Goal: Complete application form

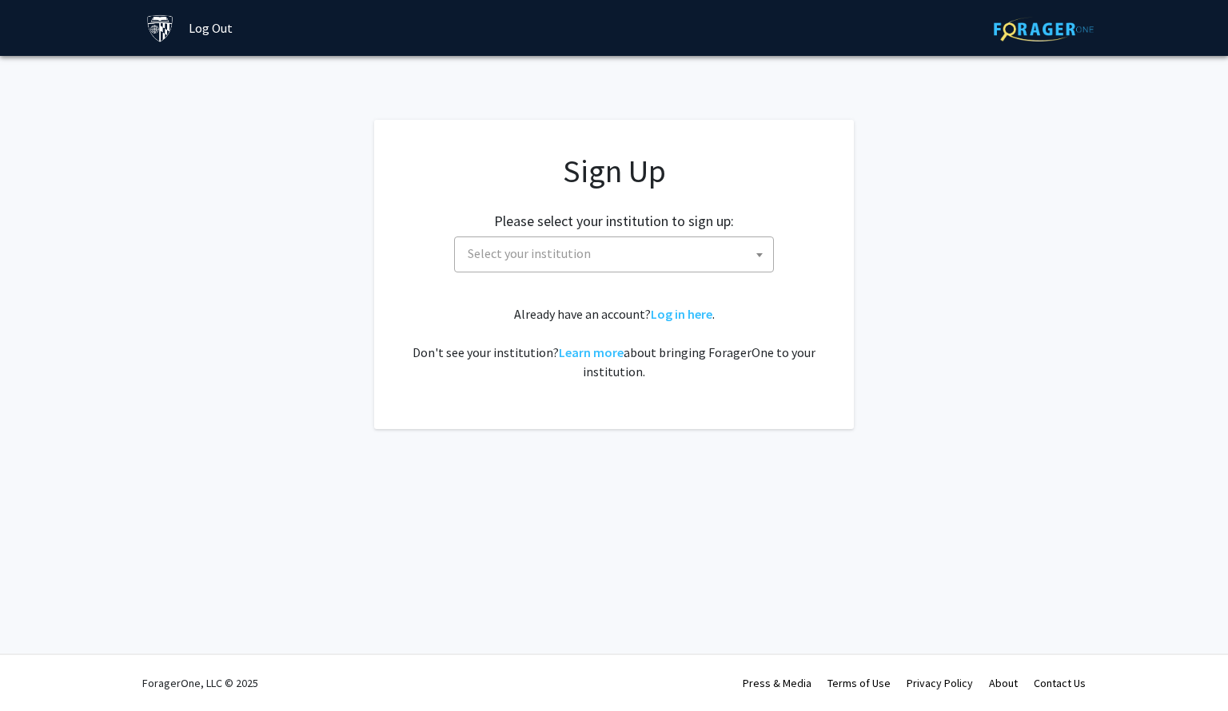
click at [655, 257] on span "Select your institution" at bounding box center [617, 253] width 312 height 33
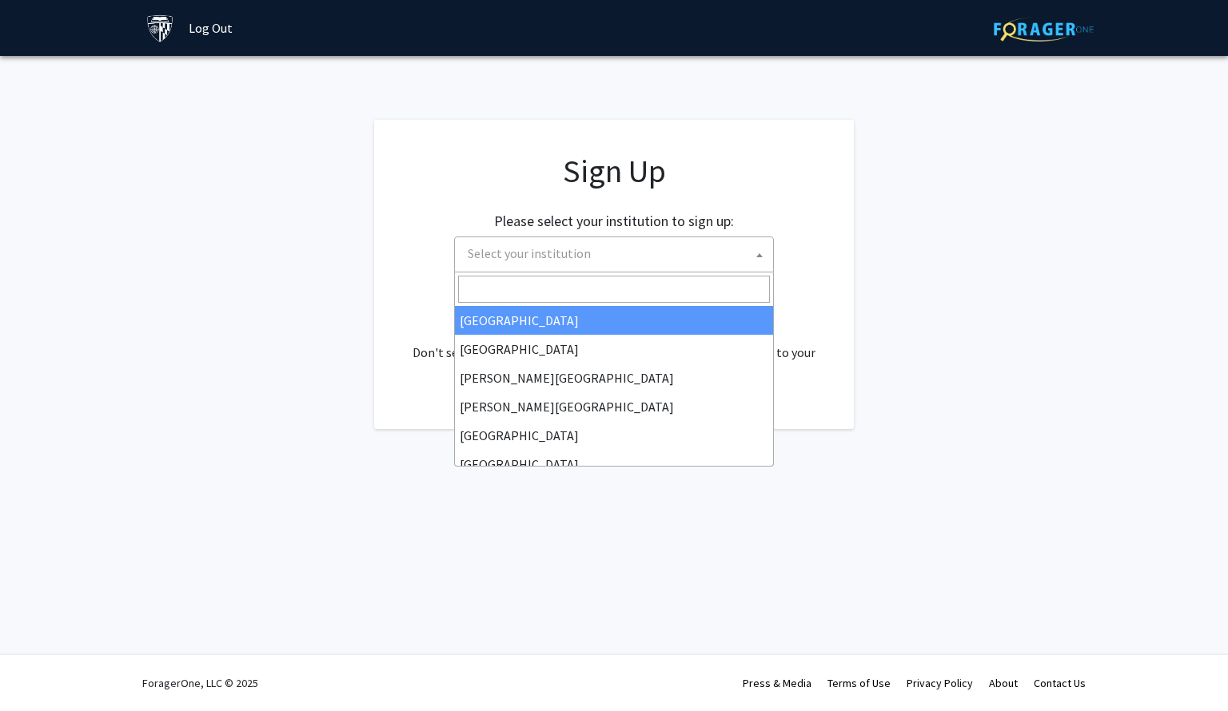
click at [611, 277] on input "Search" at bounding box center [614, 289] width 312 height 27
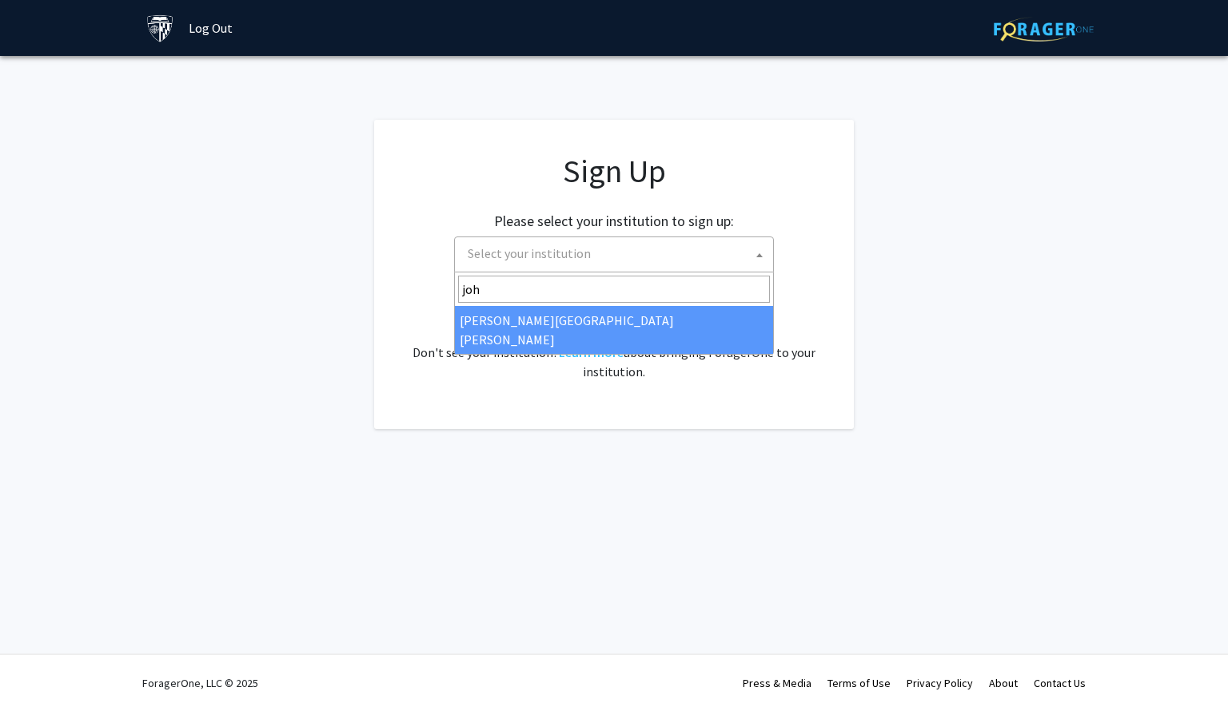
type input "john"
select select "1"
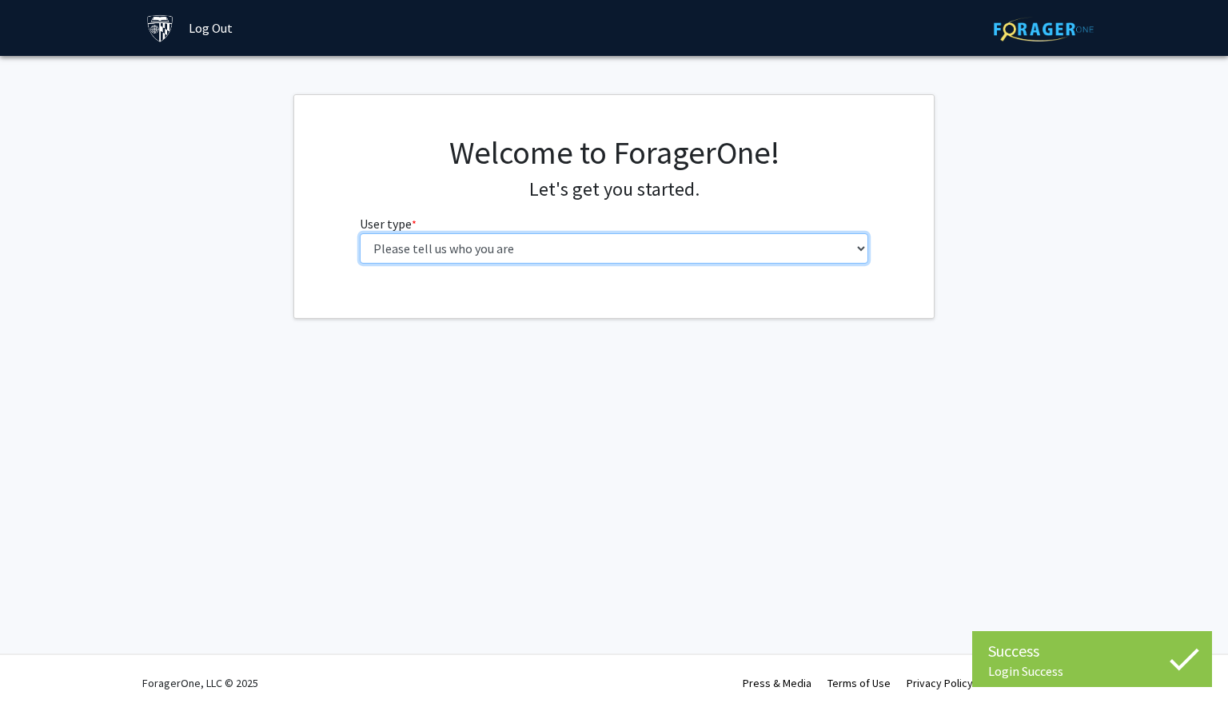
click at [655, 257] on select "Please tell us who you are Undergraduate Student Master's Student Doctoral Cand…" at bounding box center [614, 248] width 509 height 30
select select "1: undergrad"
click at [360, 233] on select "Please tell us who you are Undergraduate Student Master's Student Doctoral Cand…" at bounding box center [614, 248] width 509 height 30
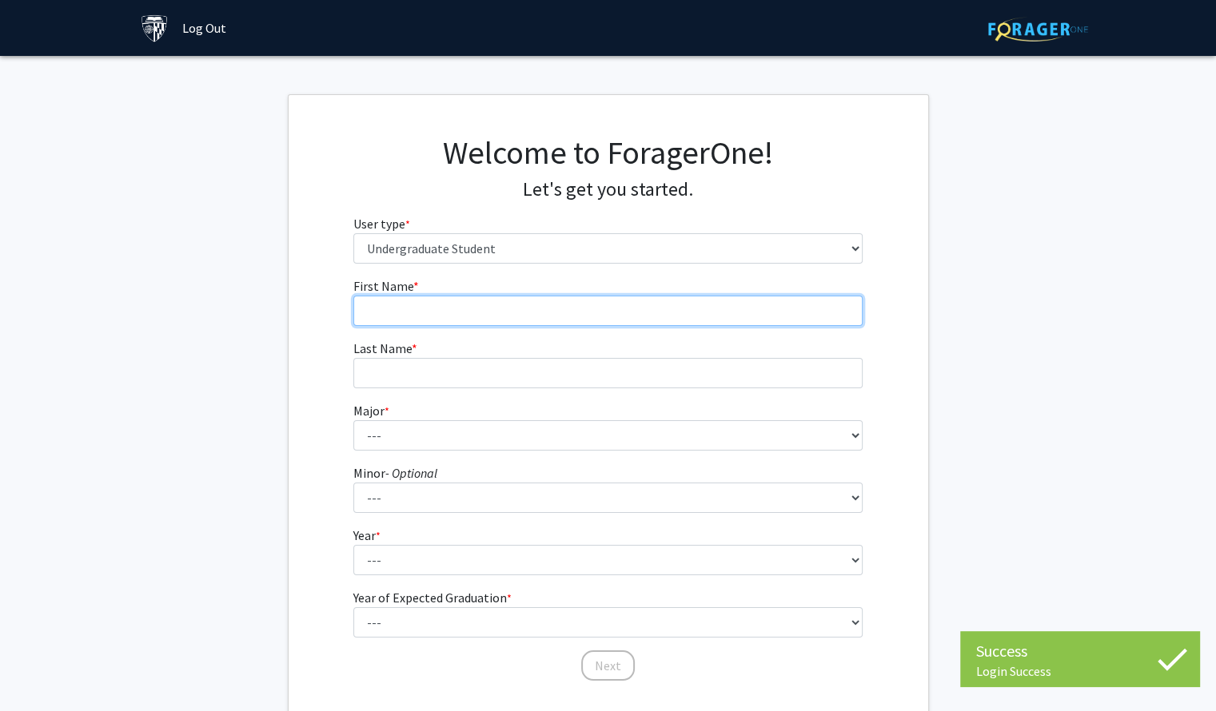
click at [566, 314] on input "First Name * required" at bounding box center [607, 311] width 509 height 30
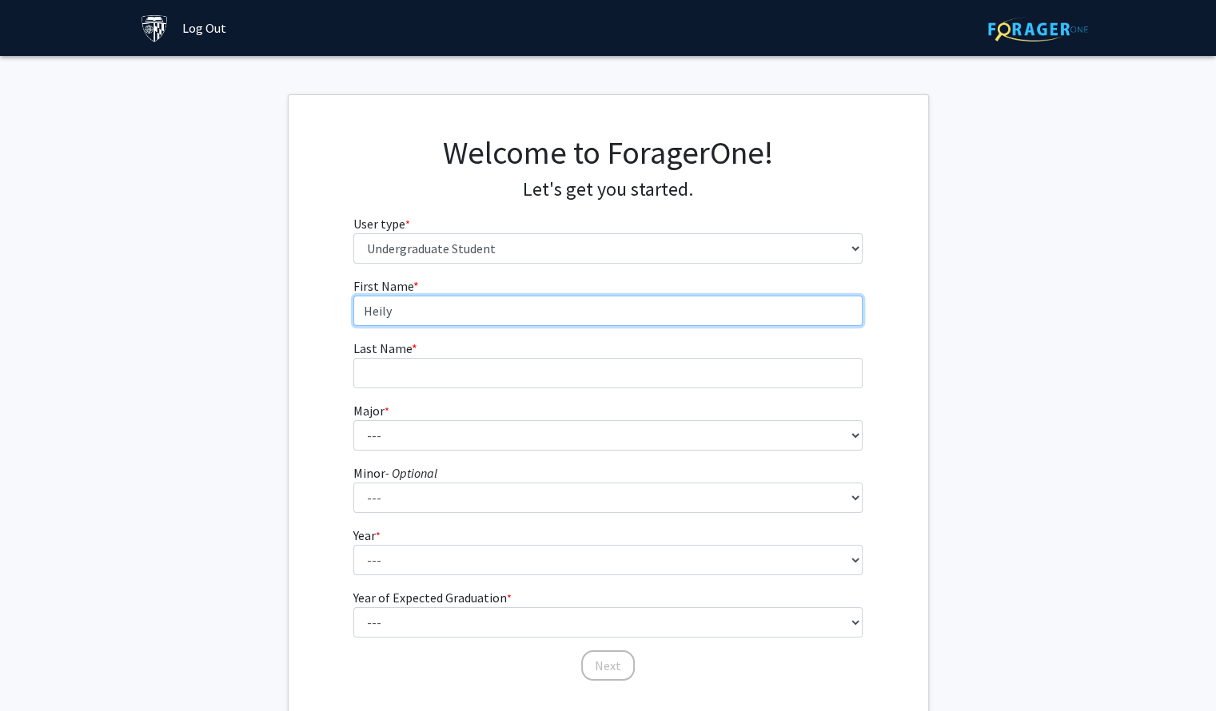
type input "Heily"
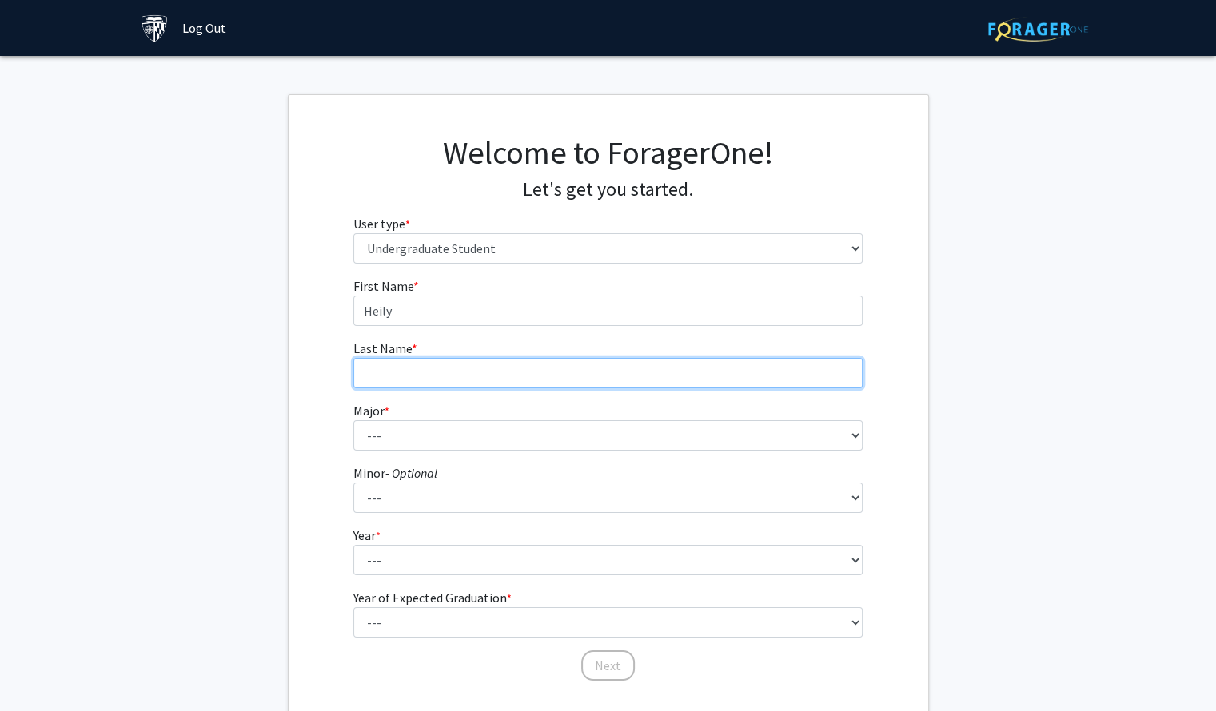
click at [556, 365] on input "Last Name * required" at bounding box center [607, 373] width 509 height 30
type input "Miranda"
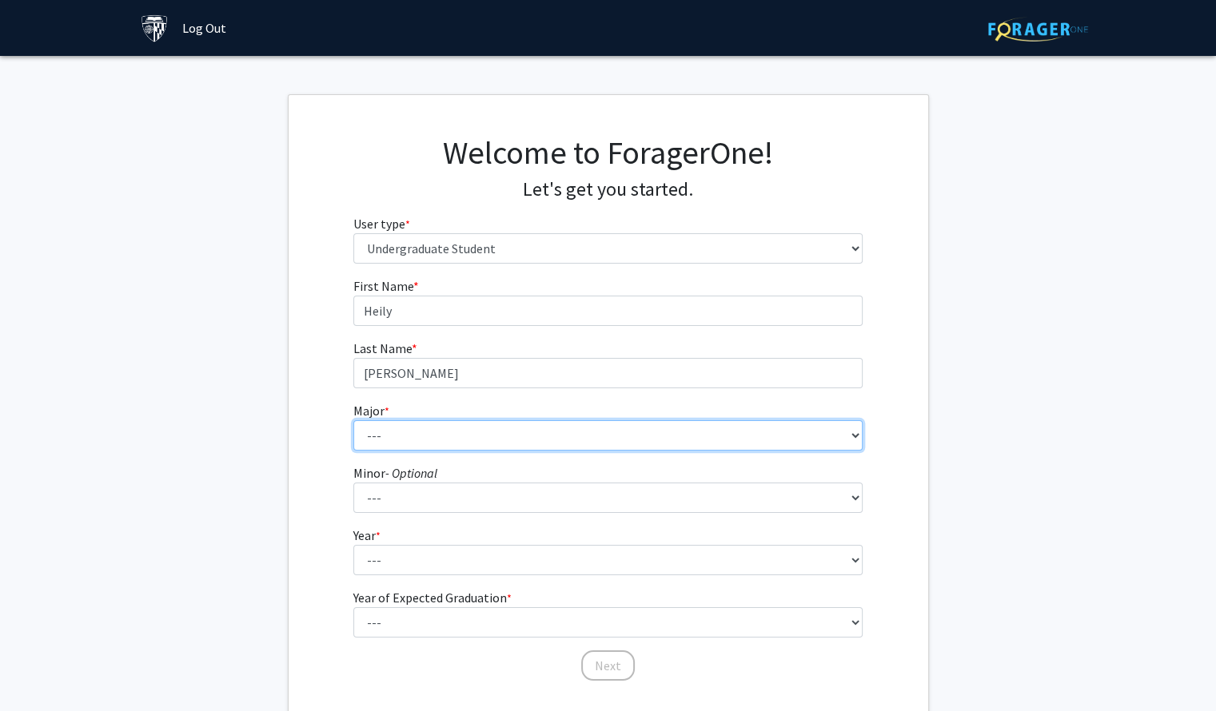
click at [558, 440] on select "--- Africana Studies Anthropology Applied Mathematics & Statistics Archaeology …" at bounding box center [607, 435] width 509 height 30
select select "50: 62"
click at [353, 420] on select "--- Africana Studies Anthropology Applied Mathematics & Statistics Archaeology …" at bounding box center [607, 435] width 509 height 30
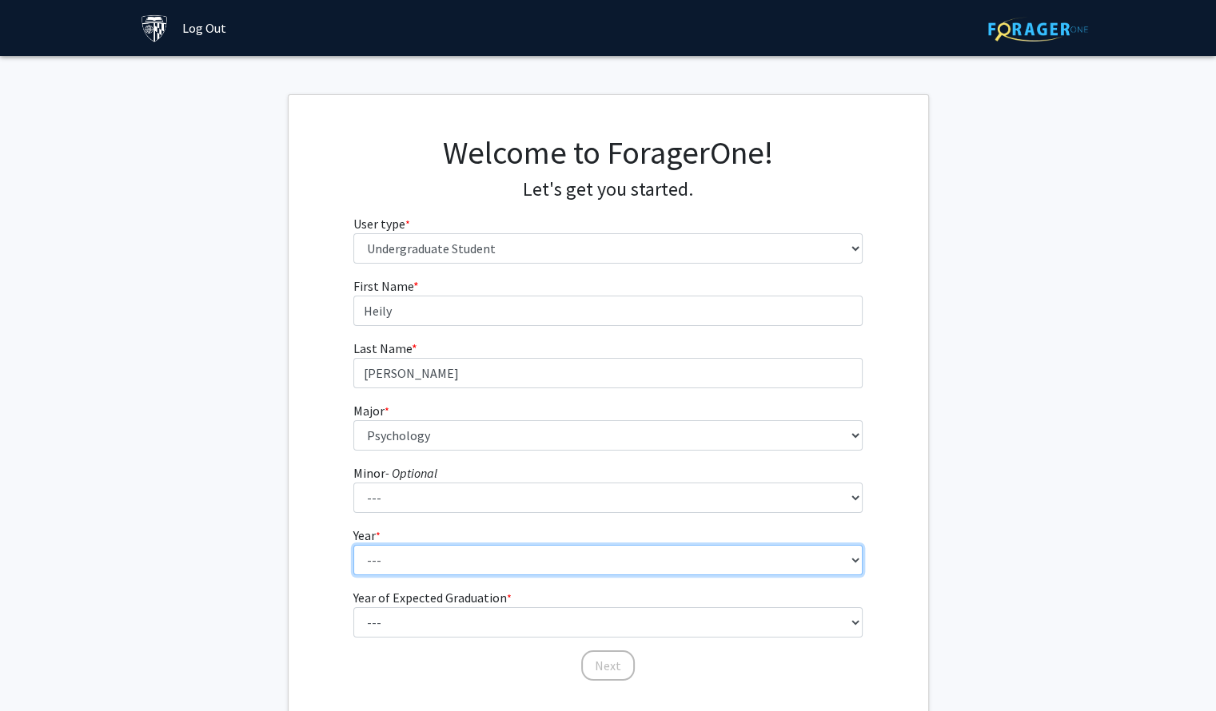
click at [441, 548] on select "--- First-year Sophomore Junior Senior Postbaccalaureate Certificate" at bounding box center [607, 560] width 509 height 30
select select "4: senior"
click at [353, 545] on select "--- First-year Sophomore Junior Senior Postbaccalaureate Certificate" at bounding box center [607, 560] width 509 height 30
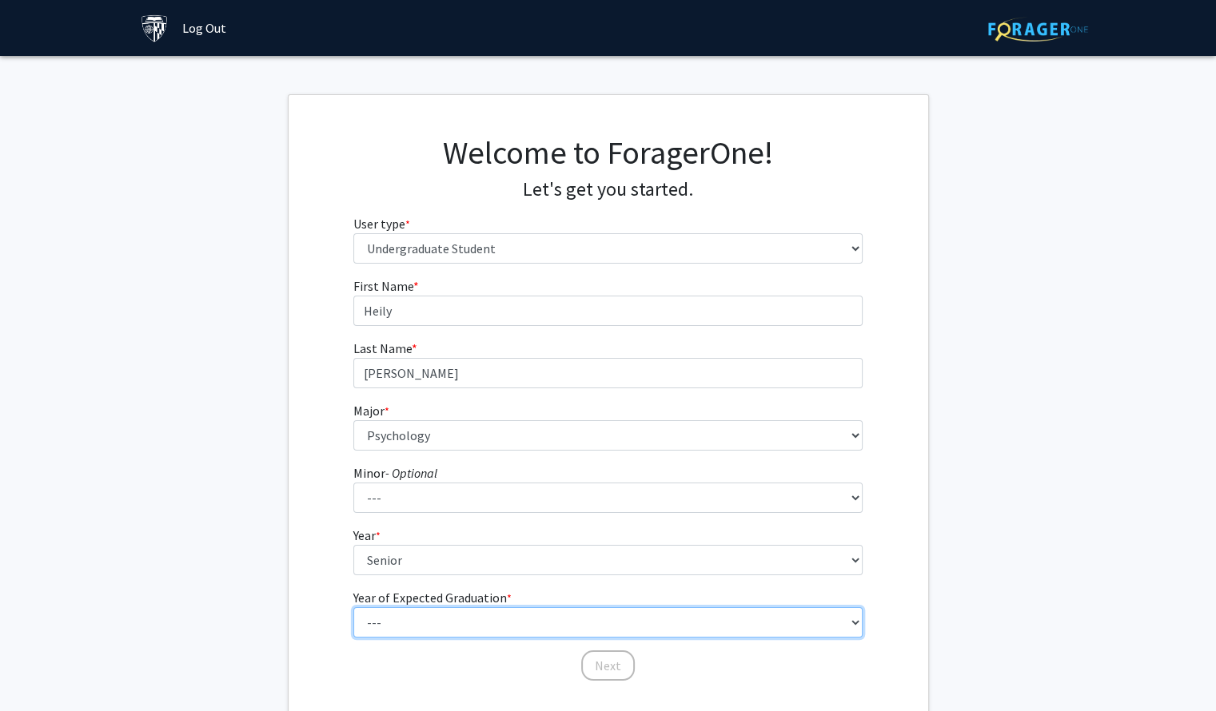
click at [386, 615] on select "--- 2025 2026 2027 2028 2029 2030 2031 2032 2033 2034" at bounding box center [607, 622] width 509 height 30
select select "2: 2026"
click at [353, 607] on select "--- 2025 2026 2027 2028 2029 2030 2031 2032 2033 2034" at bounding box center [607, 622] width 509 height 30
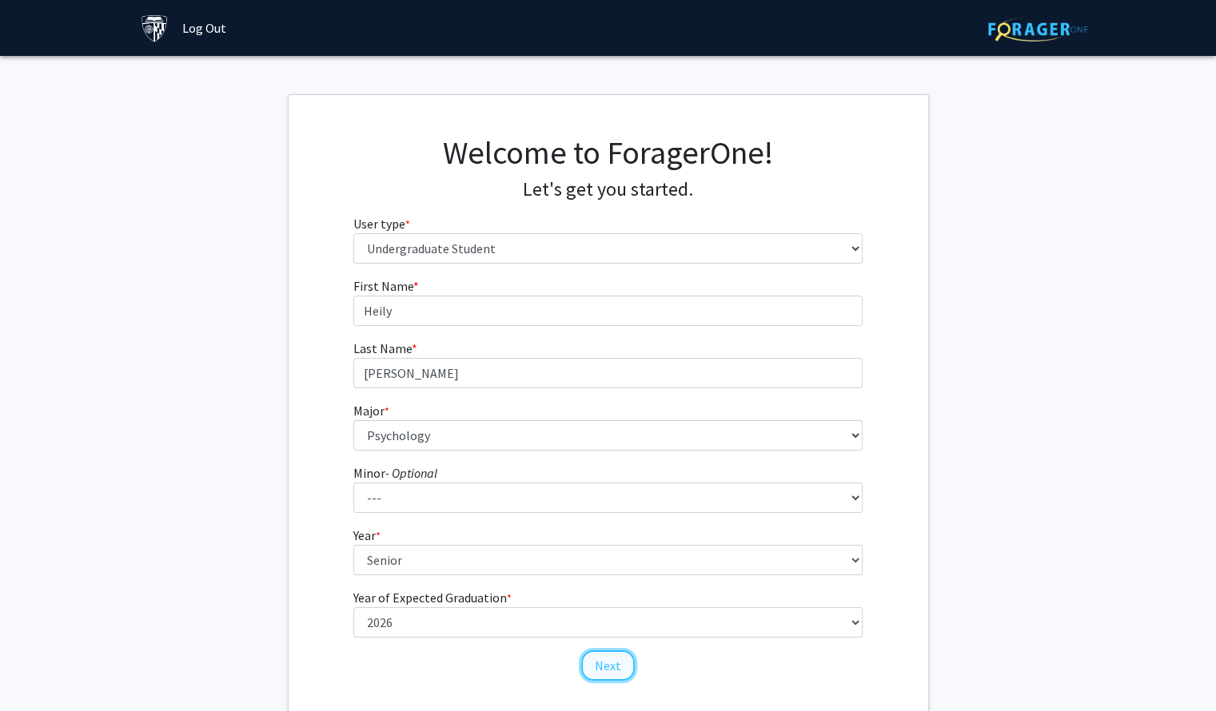
click at [613, 673] on button "Next" at bounding box center [608, 666] width 54 height 30
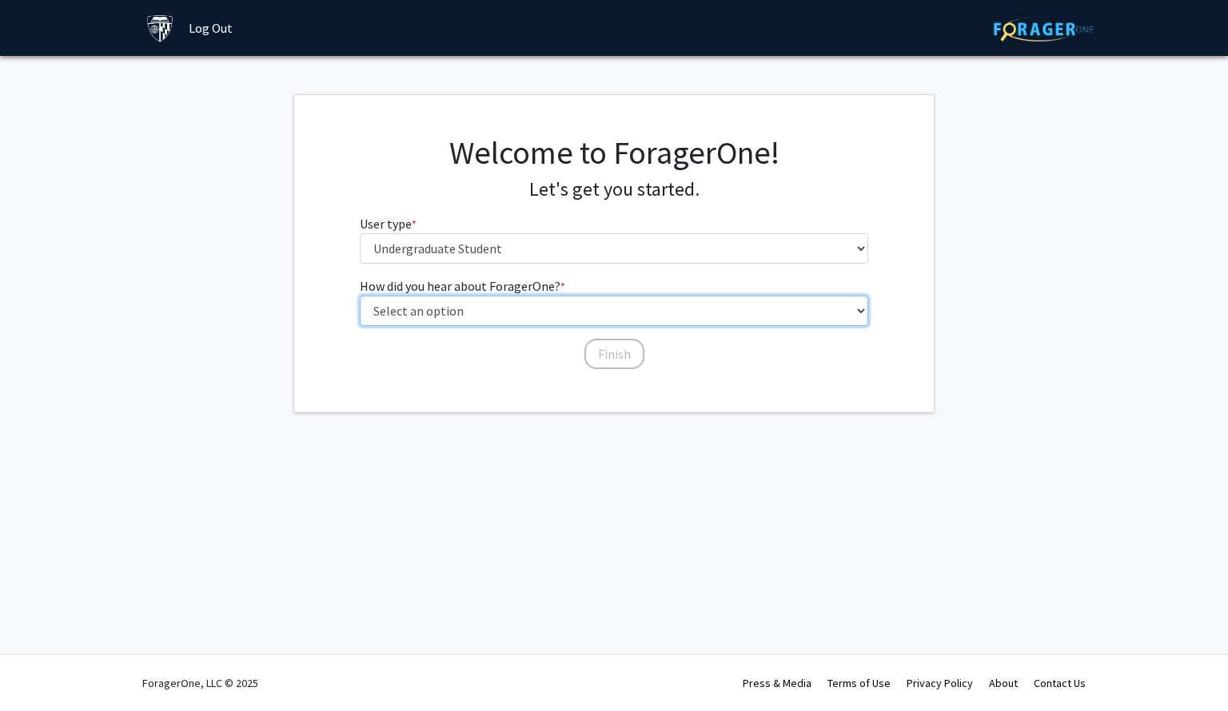
click at [500, 305] on select "Select an option Peer/student recommendation Faculty/staff recommendation Unive…" at bounding box center [614, 311] width 509 height 30
select select "3: university_website"
click at [360, 296] on select "Select an option Peer/student recommendation Faculty/staff recommendation Unive…" at bounding box center [614, 311] width 509 height 30
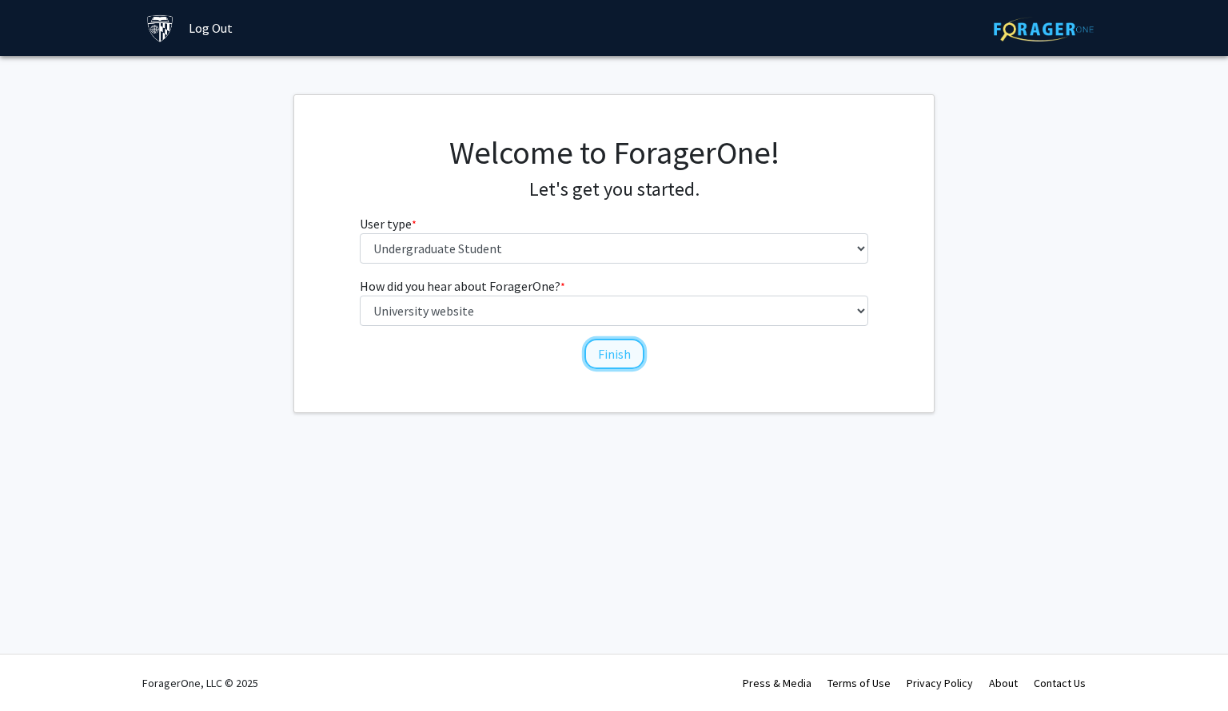
click at [611, 343] on button "Finish" at bounding box center [614, 354] width 60 height 30
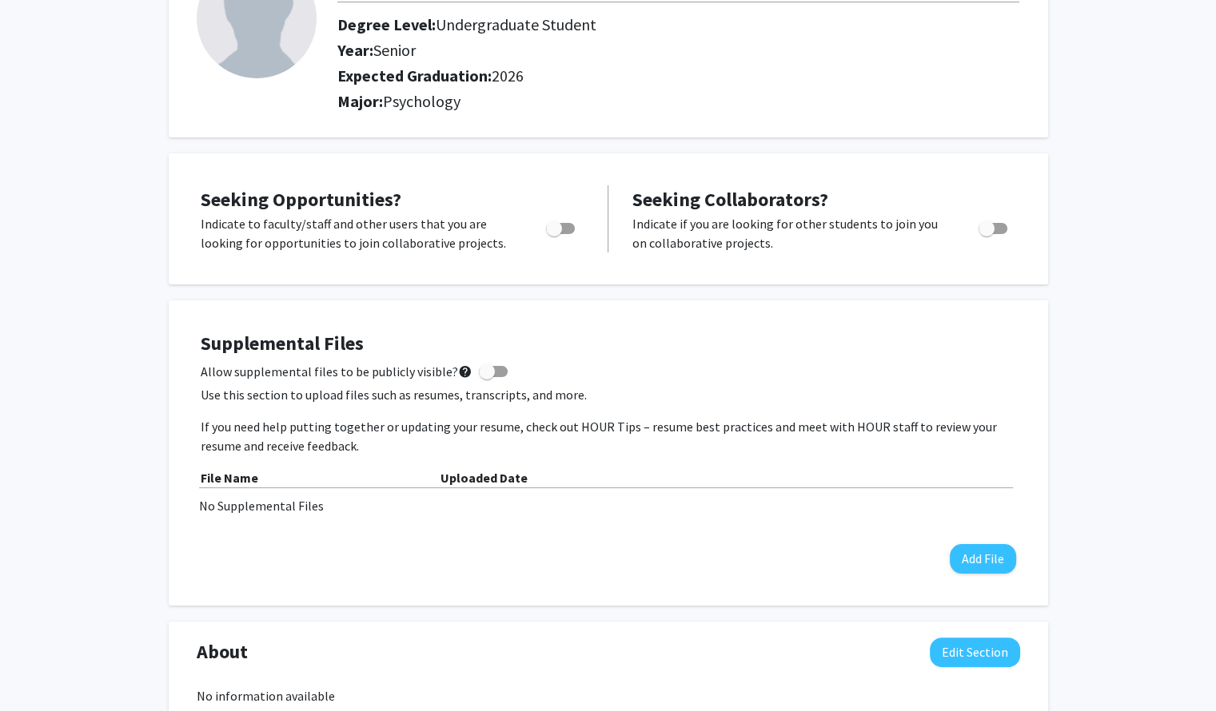
scroll to position [195, 0]
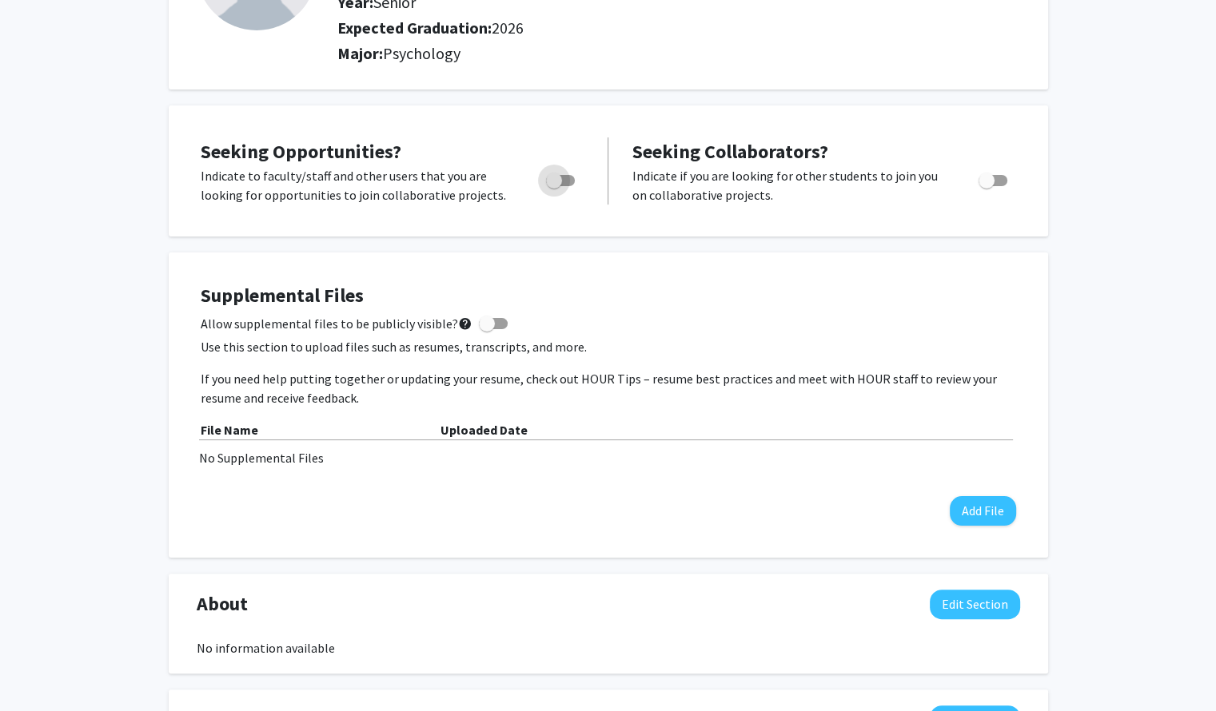
click at [556, 176] on span "Toggle" at bounding box center [554, 181] width 16 height 16
click at [554, 186] on input "Are you actively seeking opportunities?" at bounding box center [553, 186] width 1 height 1
checkbox input "true"
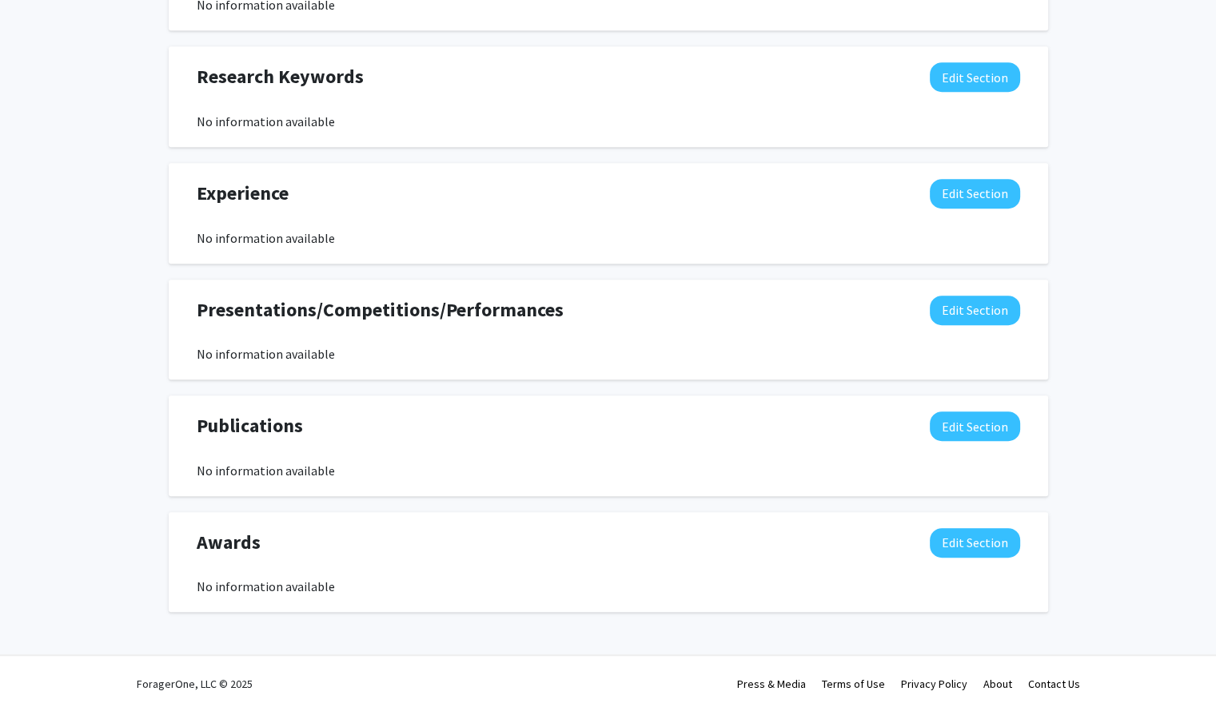
scroll to position [0, 0]
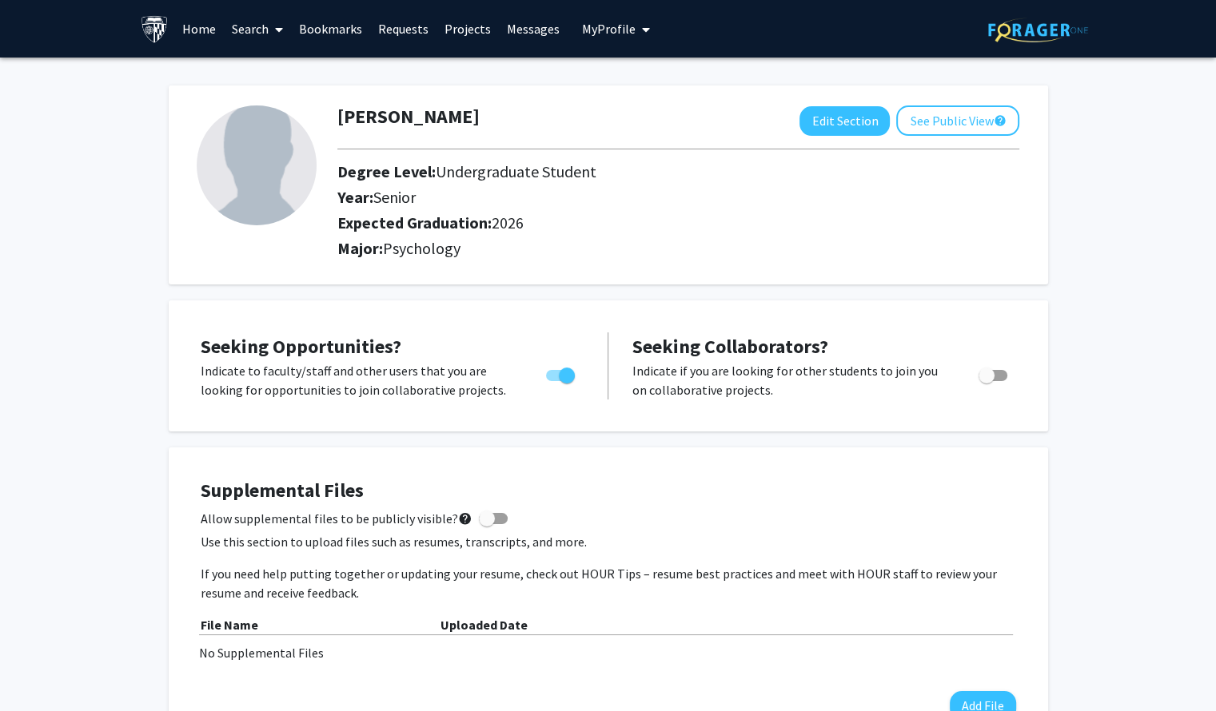
click at [246, 22] on link "Search" at bounding box center [257, 29] width 67 height 56
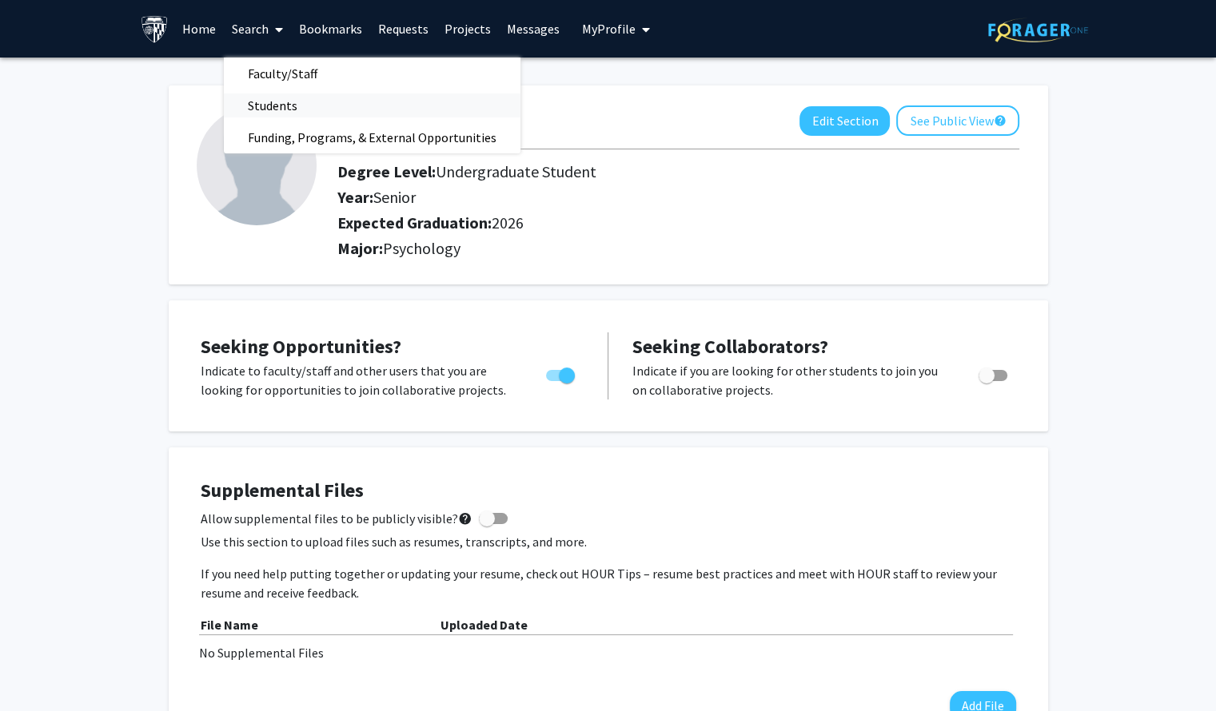
click at [265, 115] on span "Students" at bounding box center [273, 106] width 98 height 32
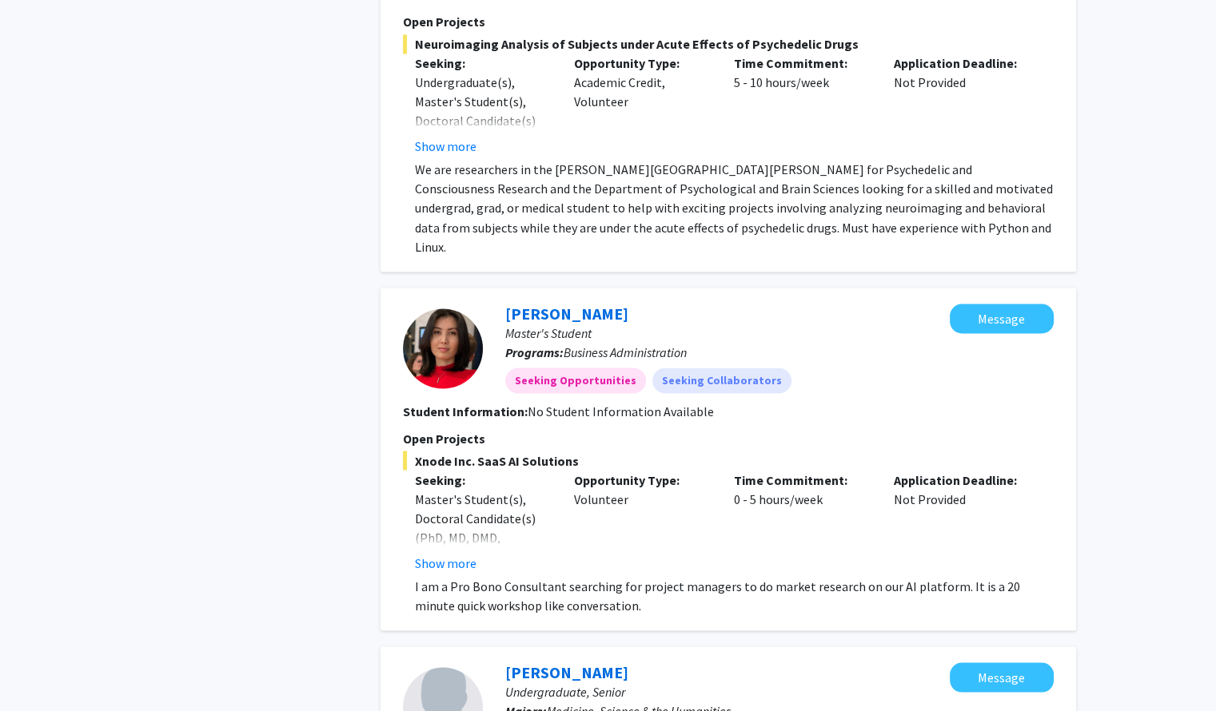
scroll to position [2821, 0]
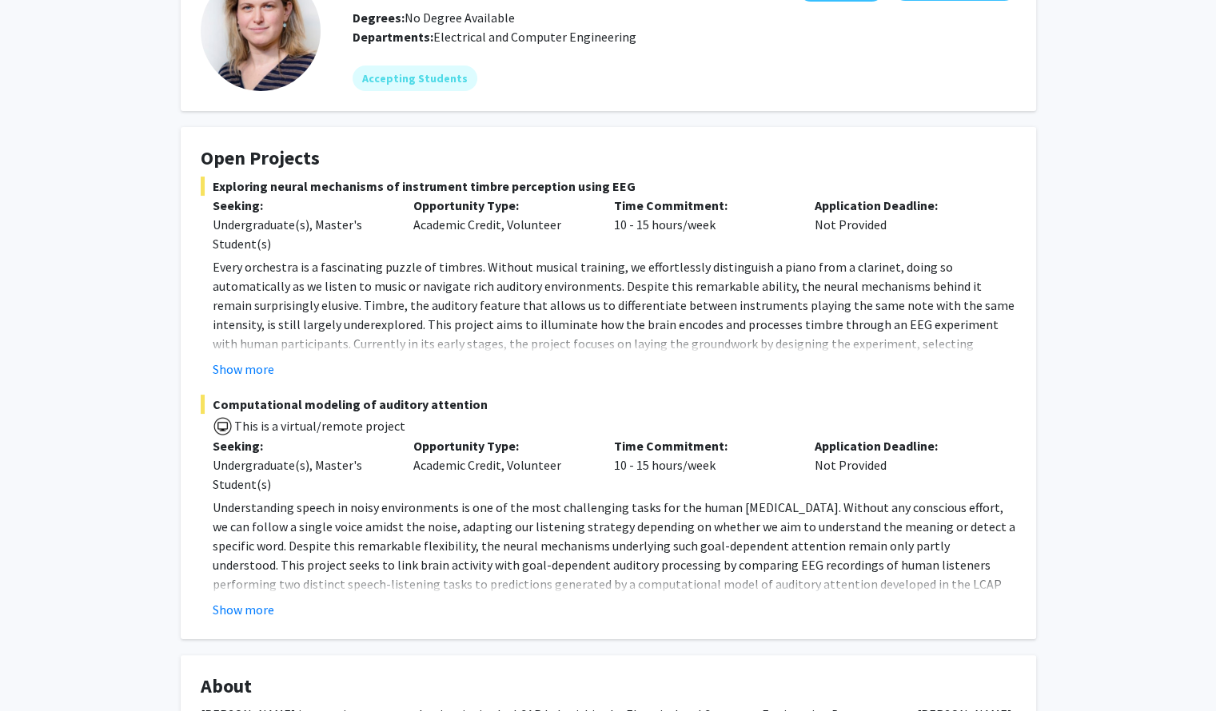
scroll to position [118, 0]
click at [270, 357] on fg-read-more "Every orchestra is a fascinating puzzle of timbres. Without musical training, w…" at bounding box center [608, 317] width 815 height 121
click at [257, 367] on button "Show more" at bounding box center [244, 369] width 62 height 19
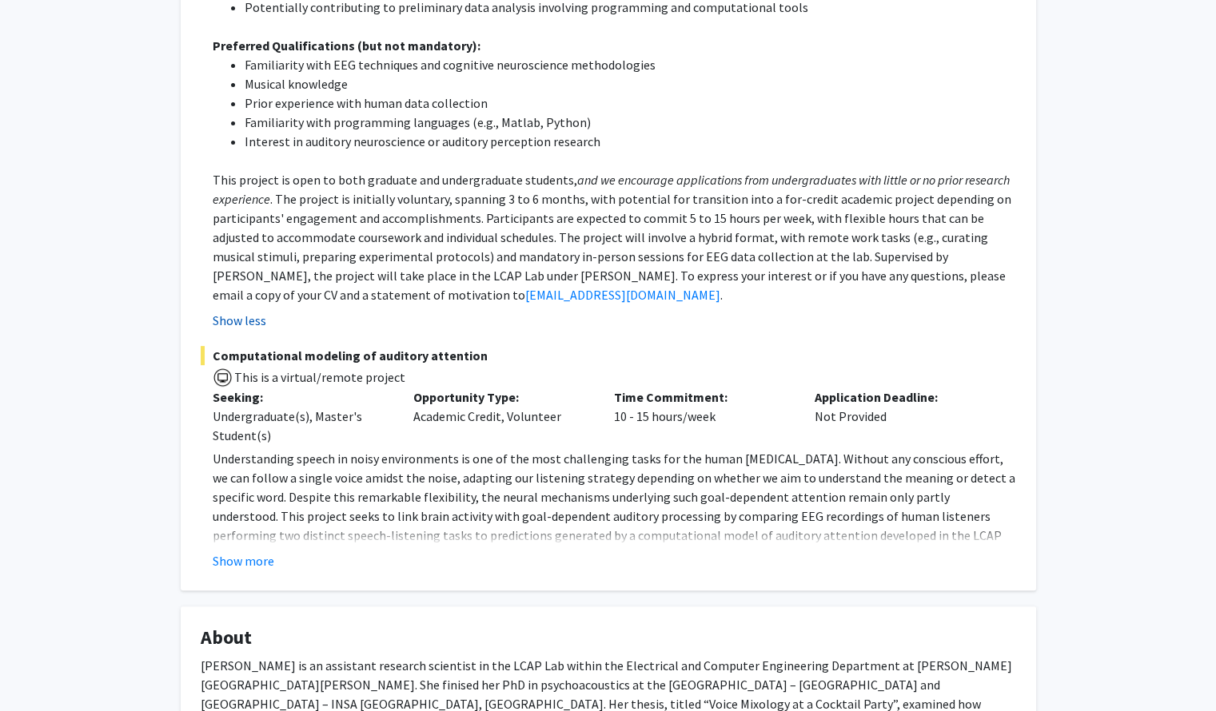
scroll to position [614, 0]
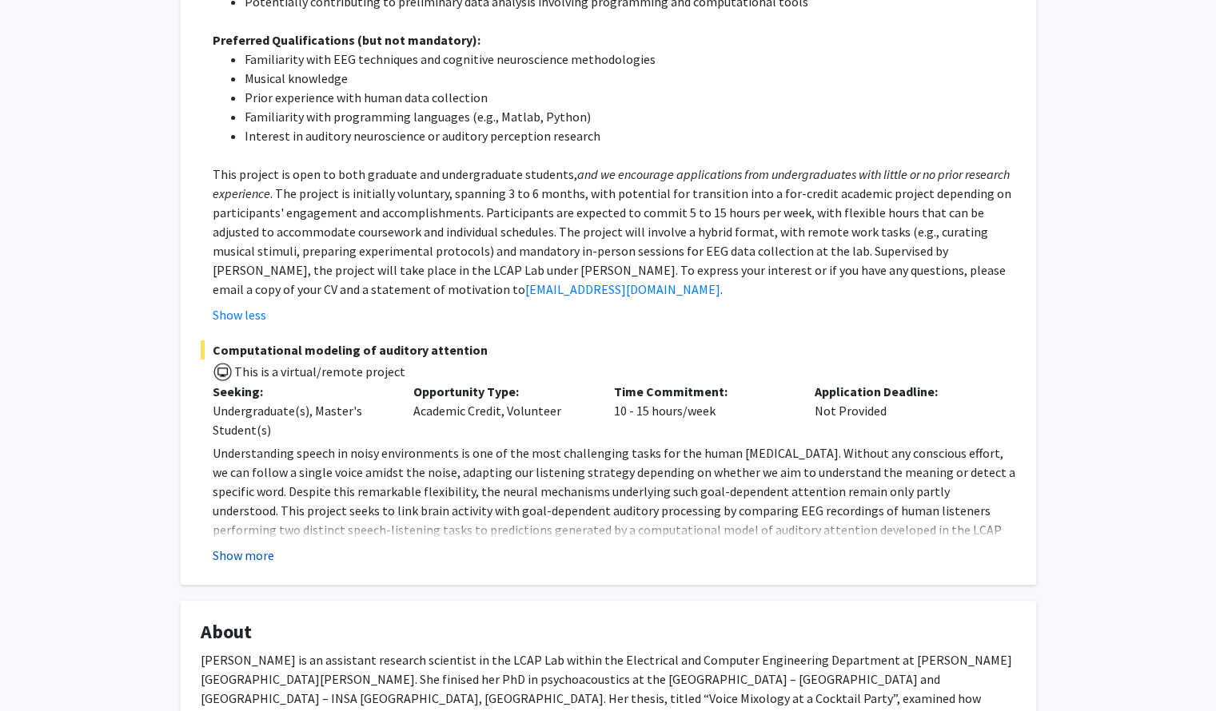
click at [265, 546] on button "Show more" at bounding box center [244, 555] width 62 height 19
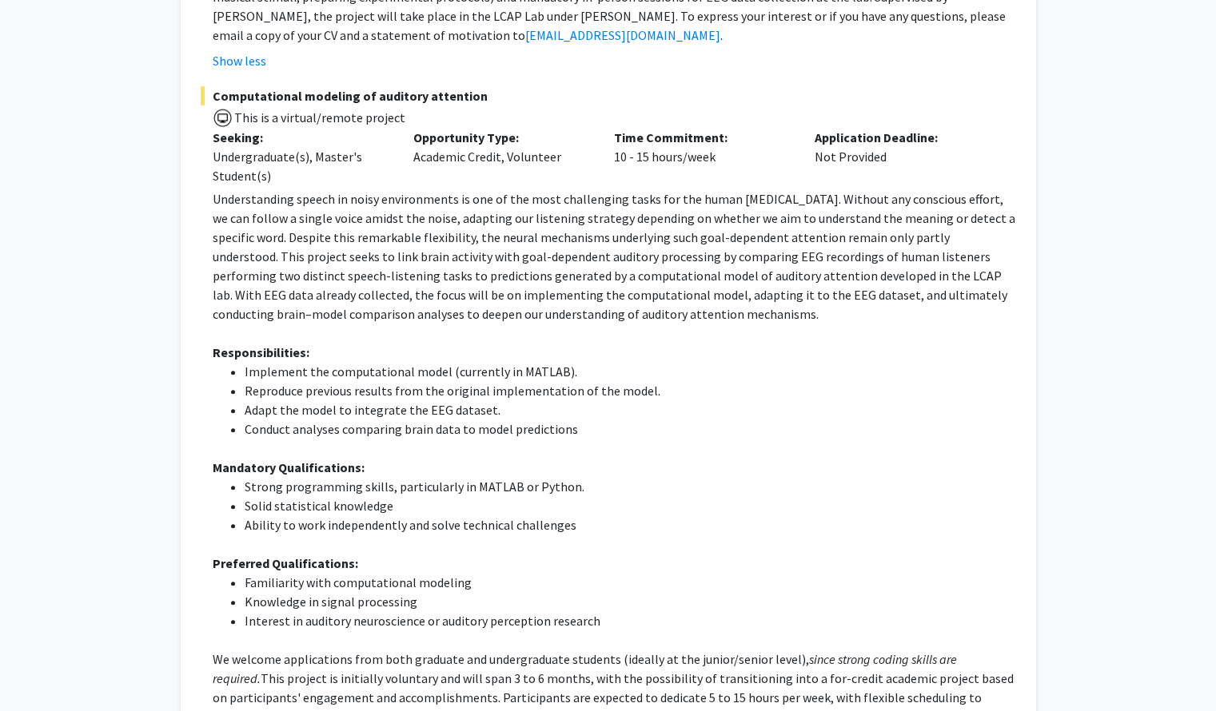
scroll to position [882, 0]
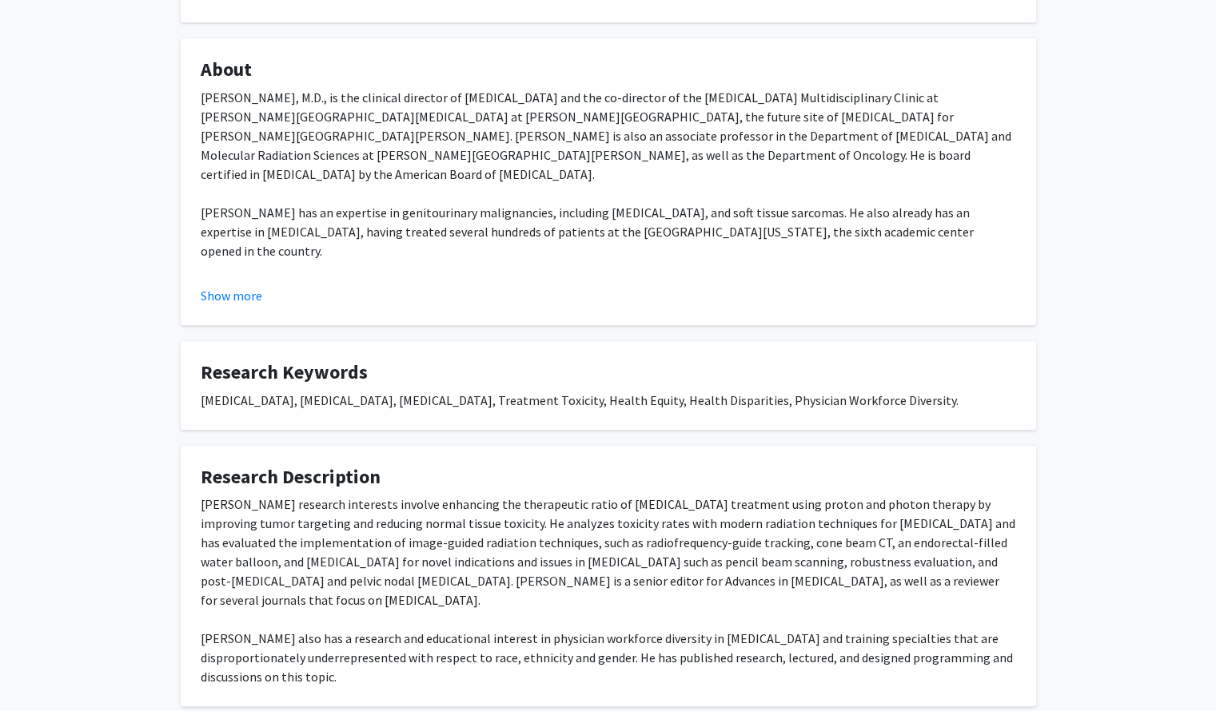
scroll to position [574, 0]
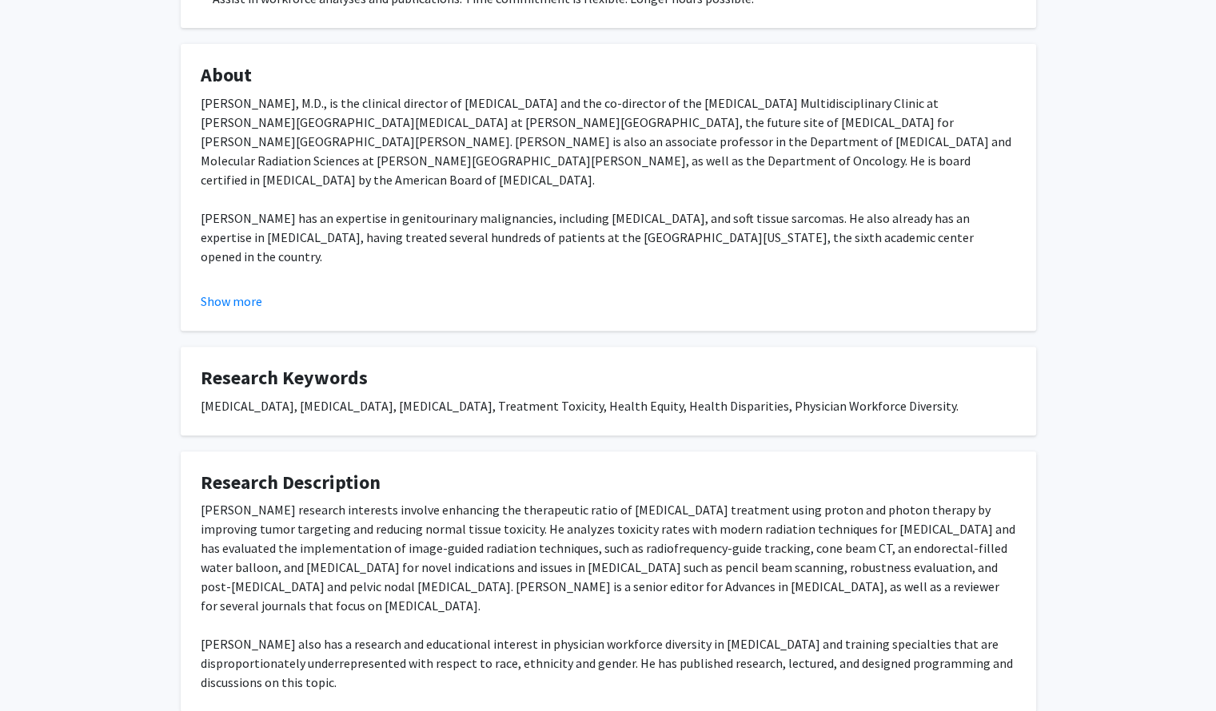
click at [760, 109] on div "[PERSON_NAME], M.D., is the clinical director of [MEDICAL_DATA] and the co-dire…" at bounding box center [608, 305] width 815 height 422
click at [230, 307] on button "Show more" at bounding box center [232, 301] width 62 height 19
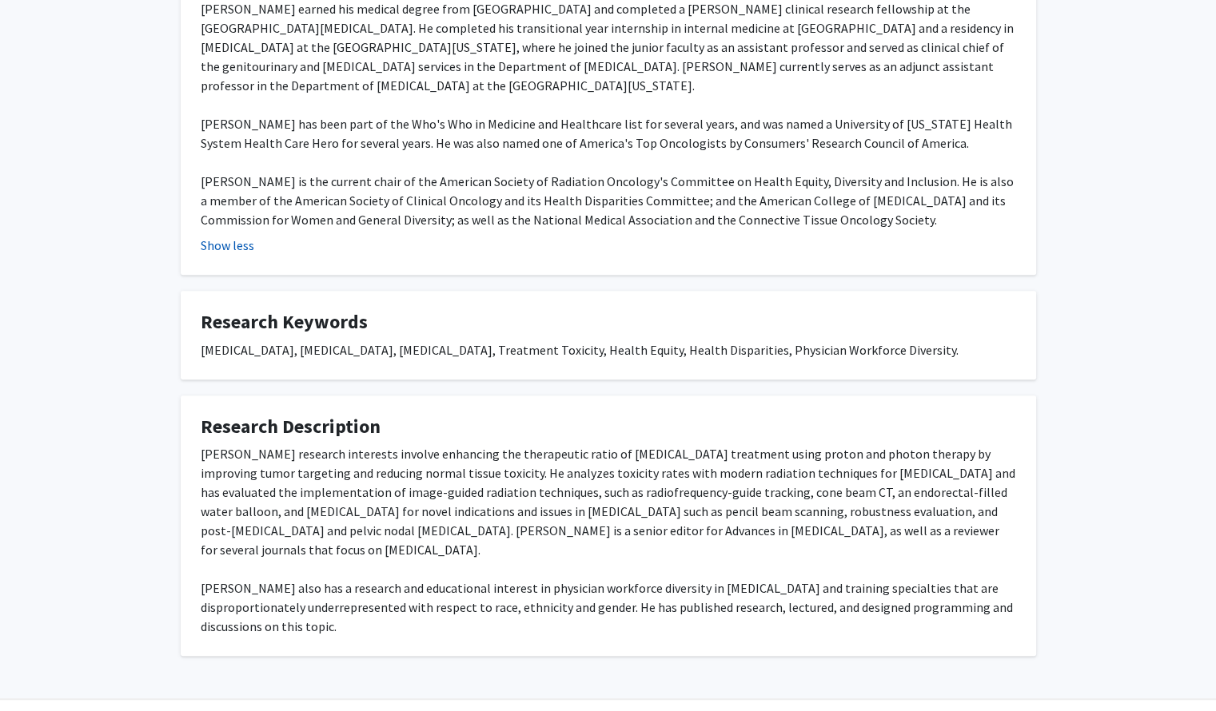
scroll to position [866, 0]
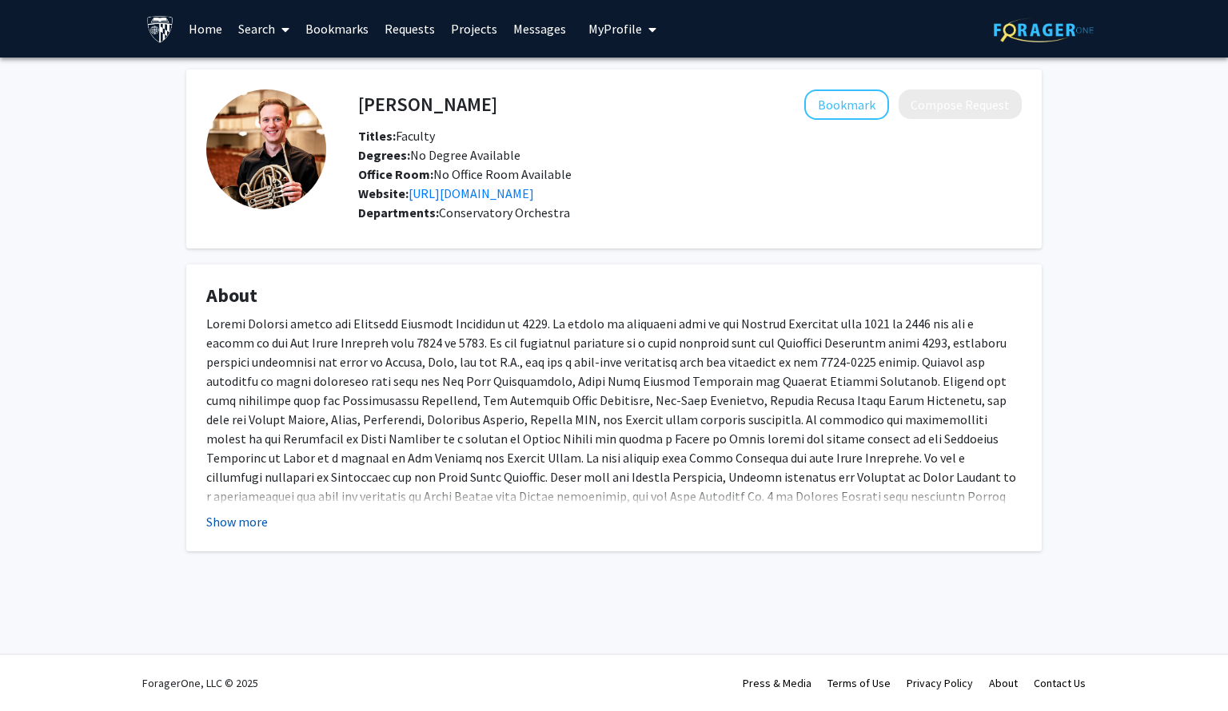
click at [233, 524] on button "Show more" at bounding box center [237, 521] width 62 height 19
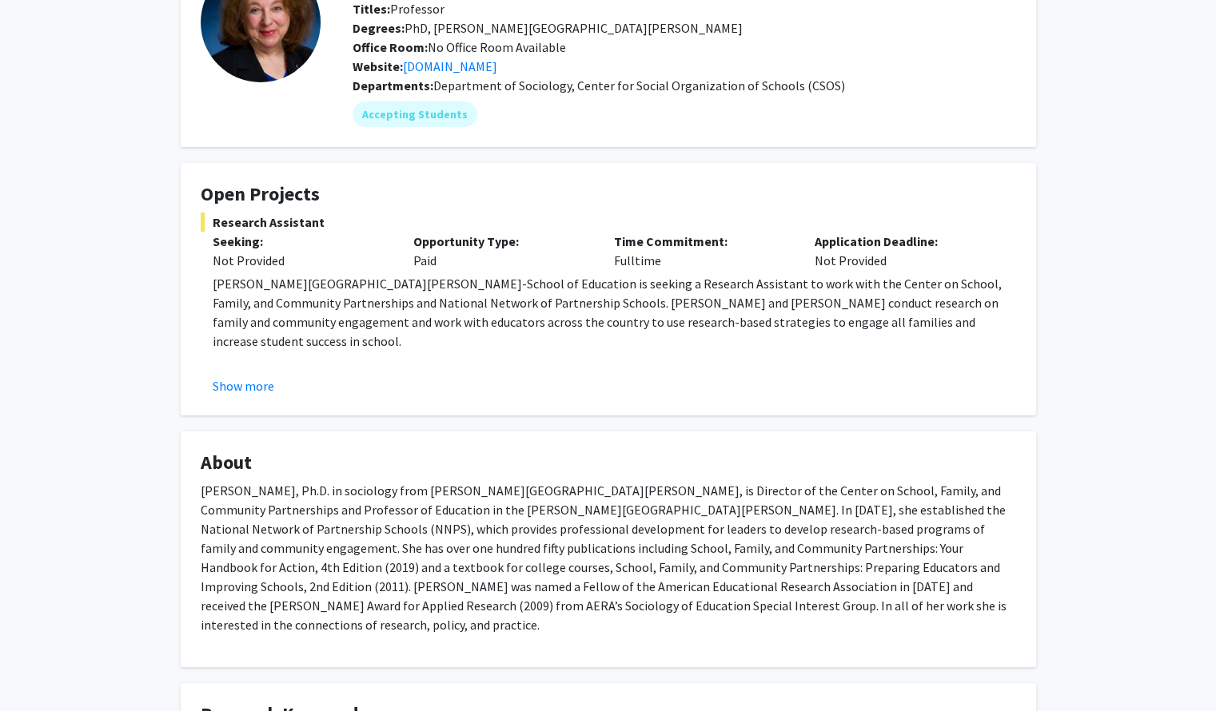
scroll to position [129, 0]
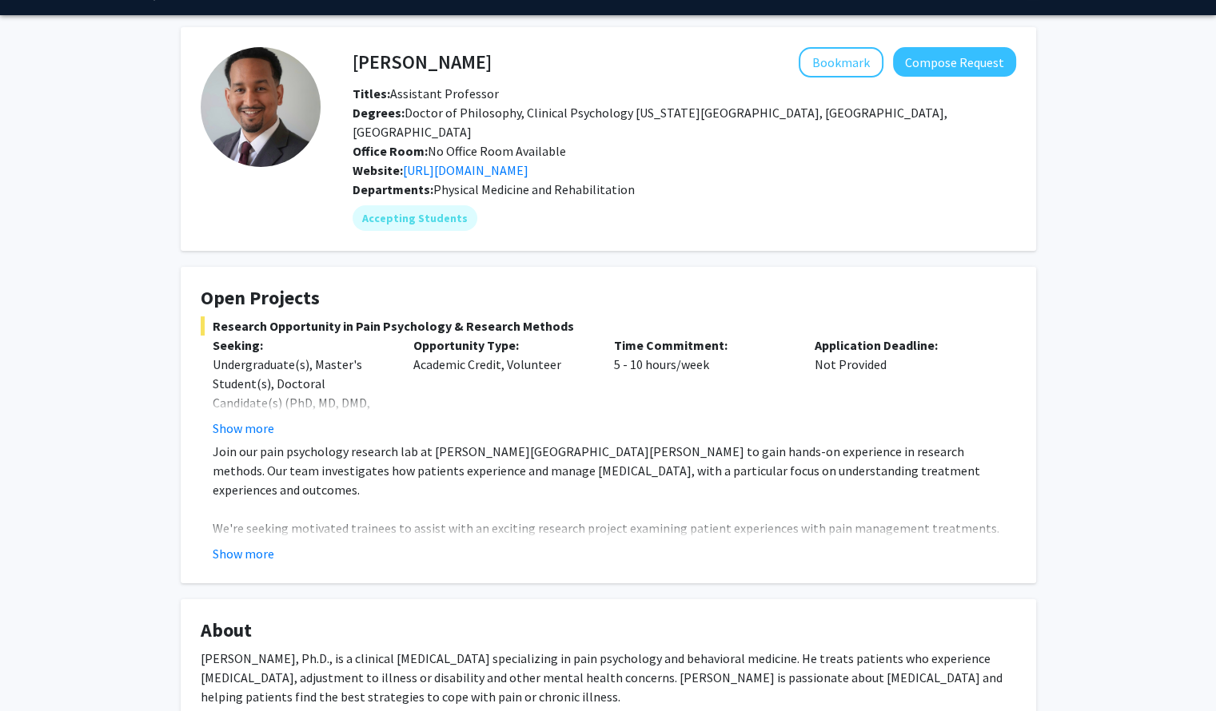
scroll to position [50, 0]
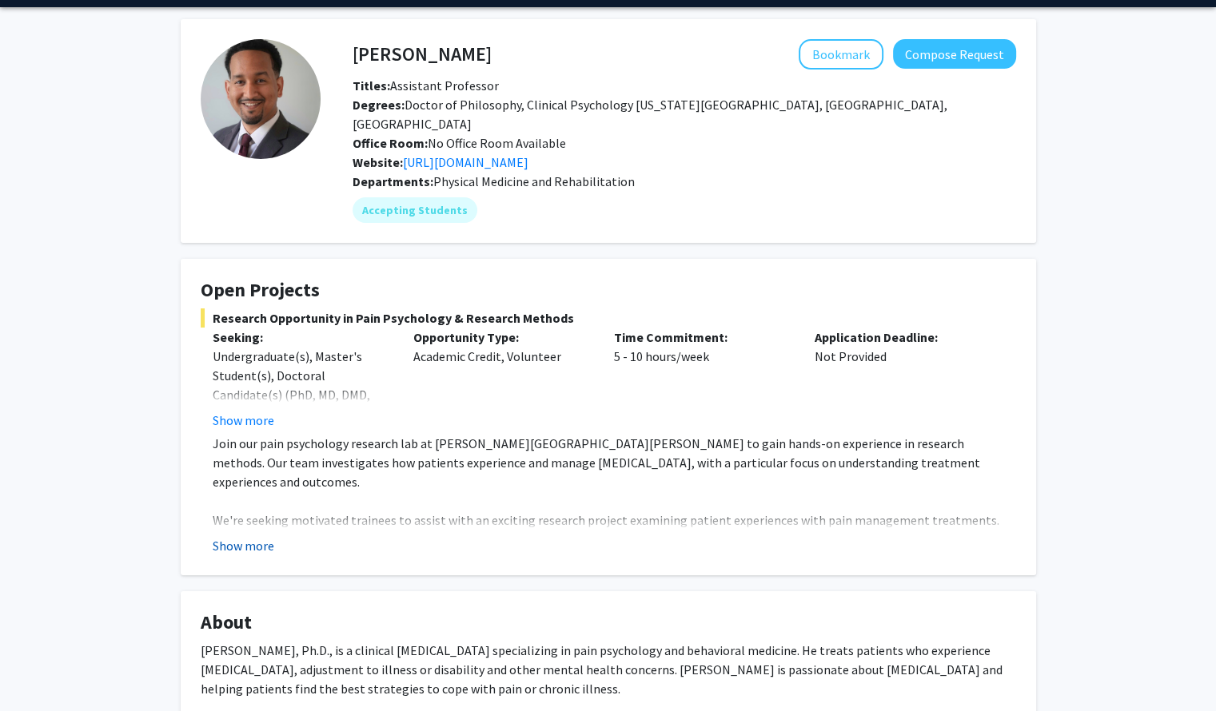
click at [253, 536] on button "Show more" at bounding box center [244, 545] width 62 height 19
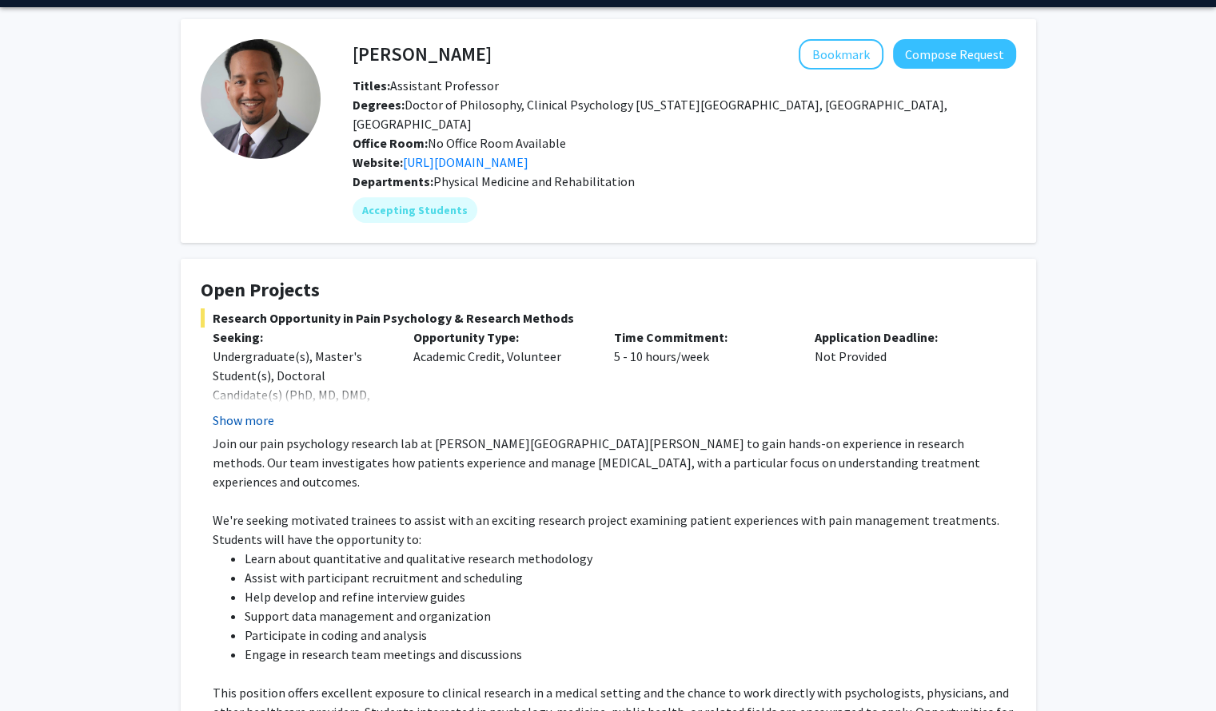
click at [241, 411] on button "Show more" at bounding box center [244, 420] width 62 height 19
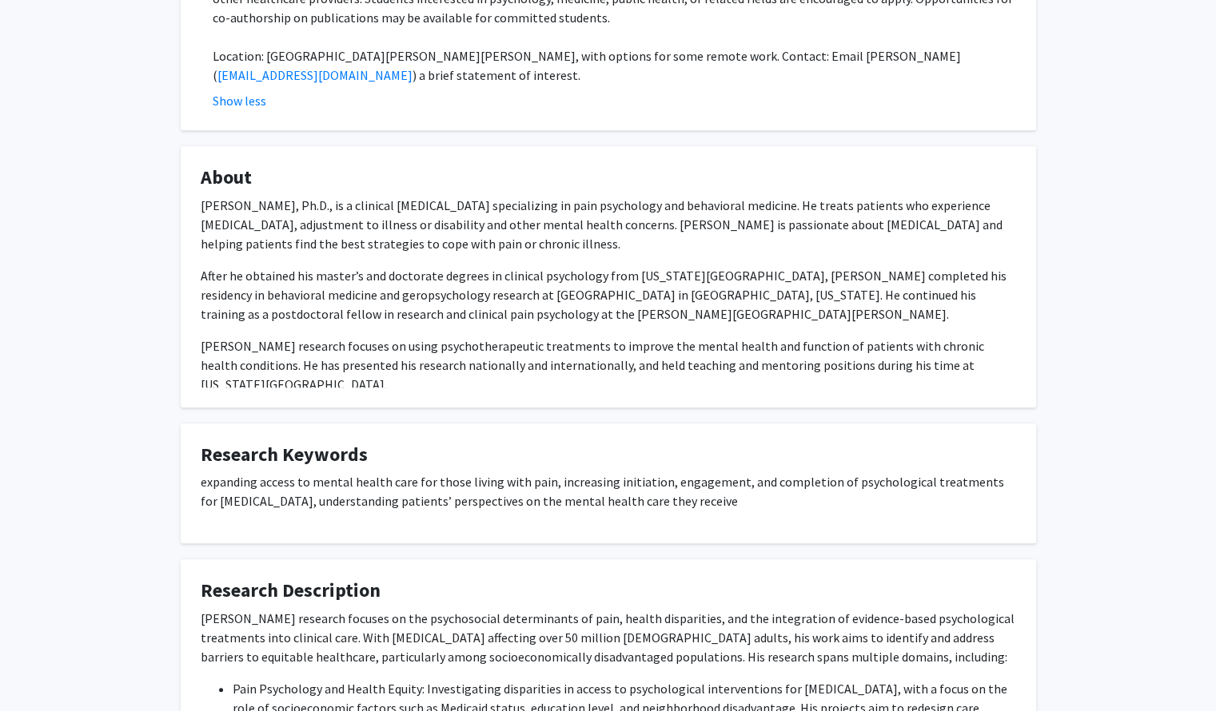
scroll to position [1037, 0]
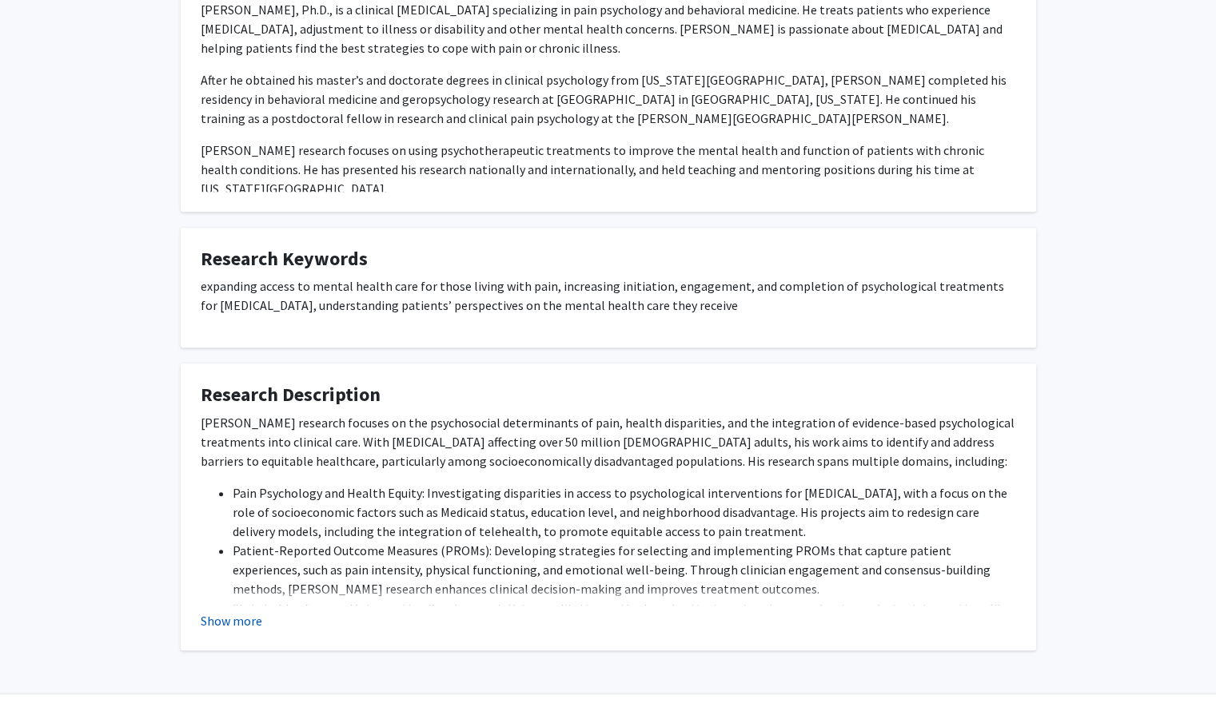
click at [247, 611] on button "Show more" at bounding box center [232, 620] width 62 height 19
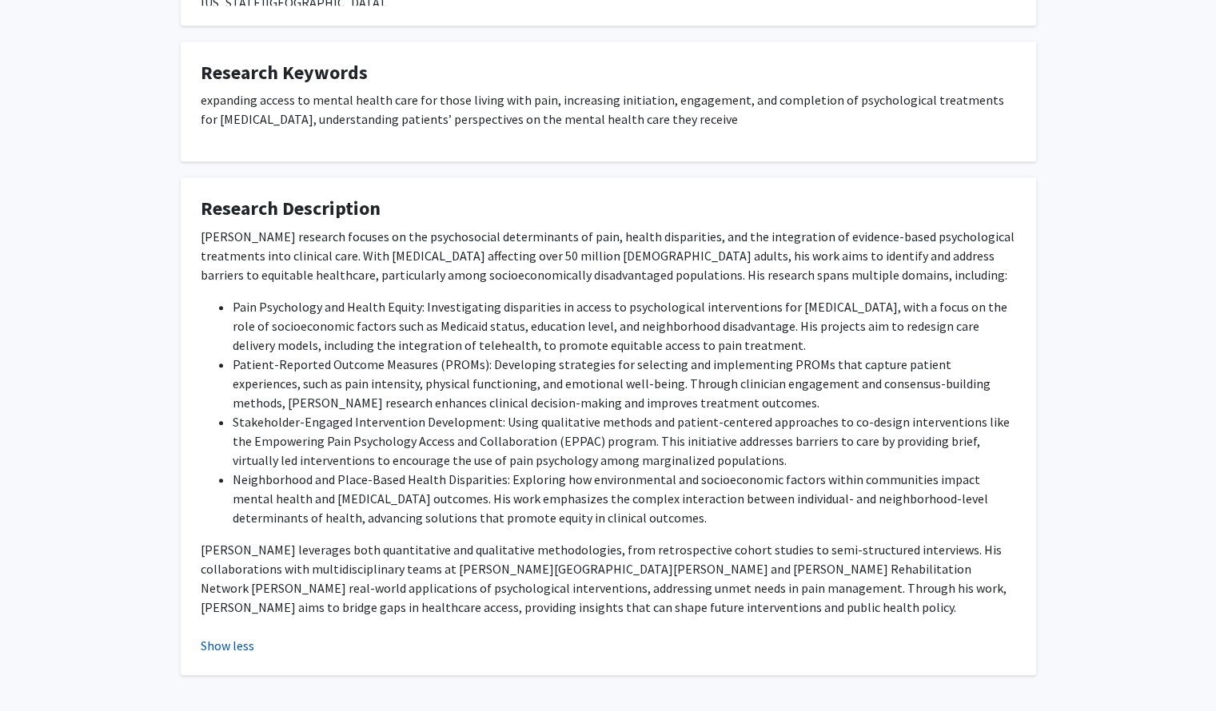
scroll to position [1224, 0]
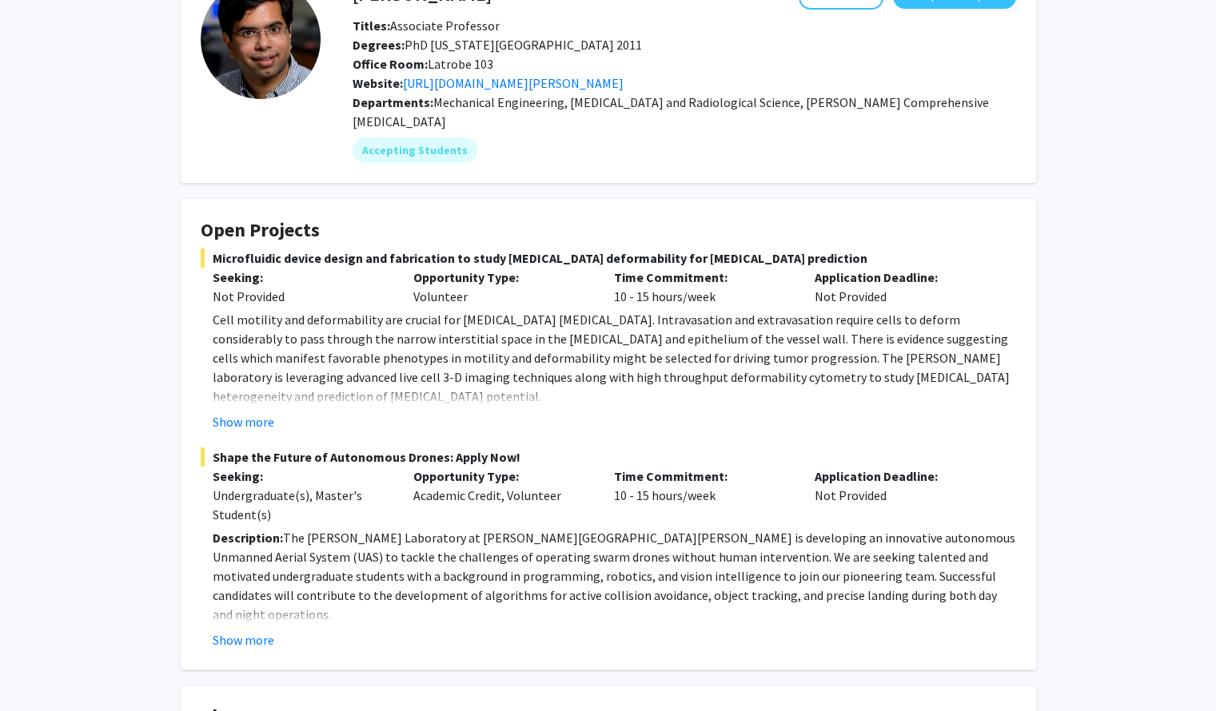
scroll to position [112, 0]
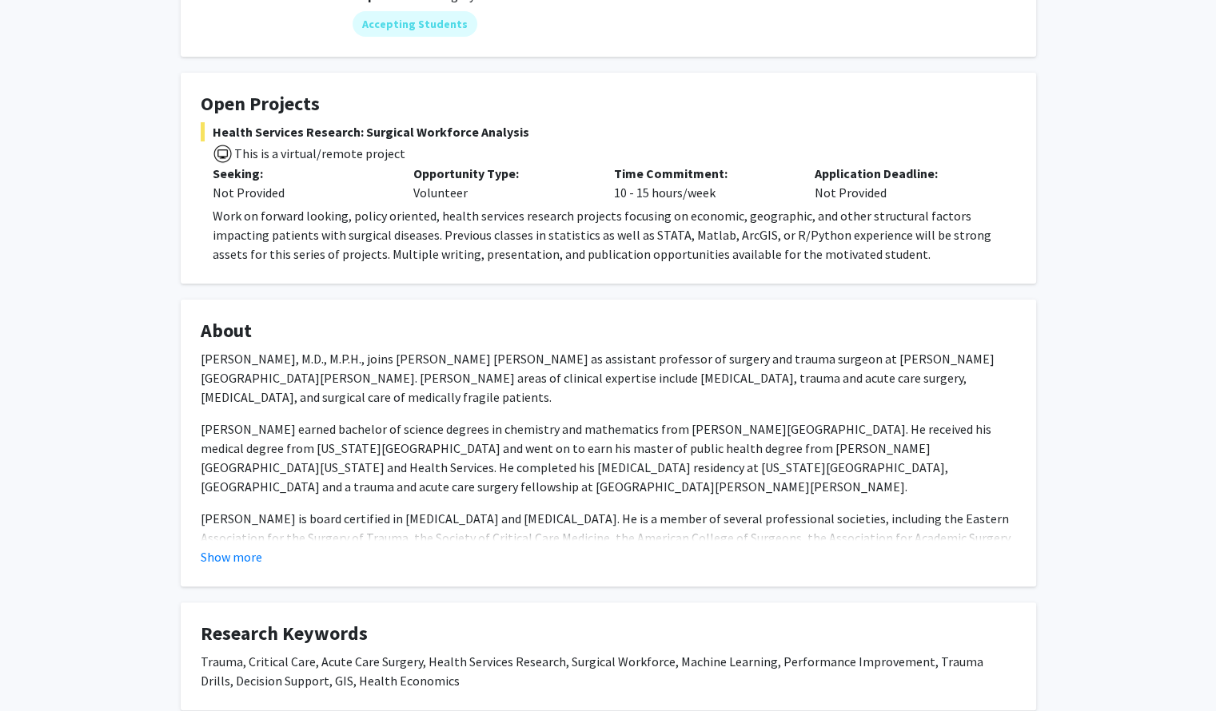
scroll to position [221, 0]
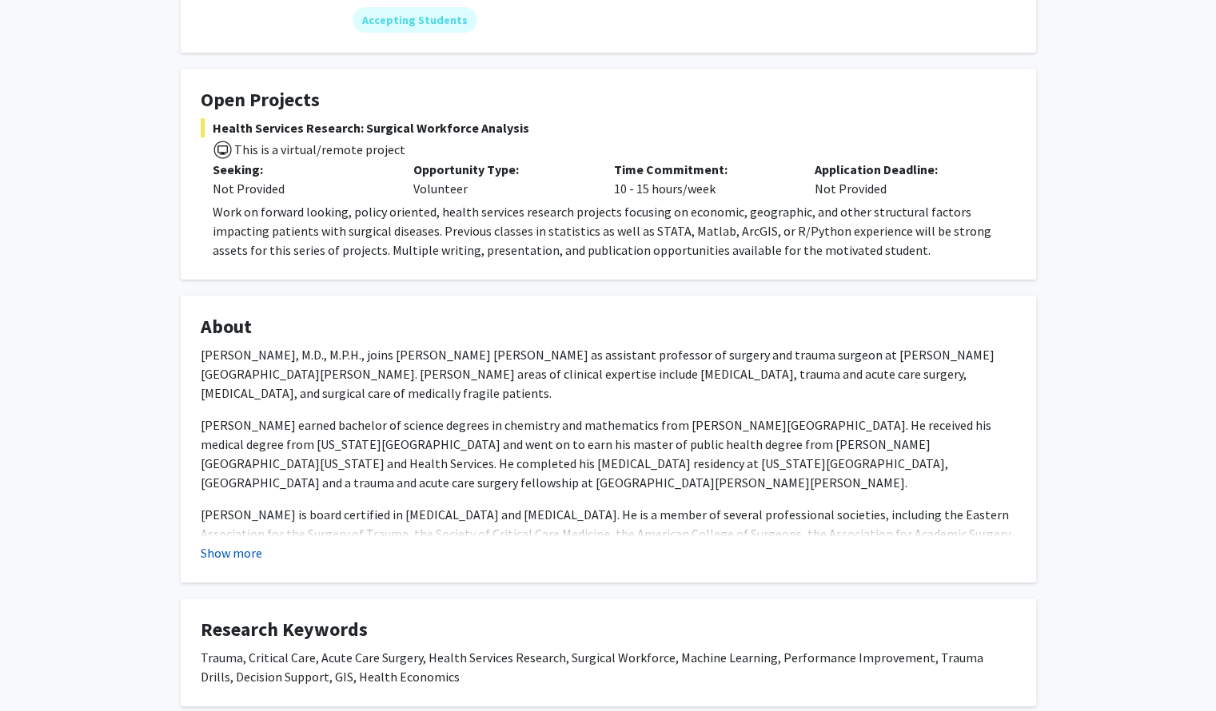
click at [234, 552] on button "Show more" at bounding box center [232, 553] width 62 height 19
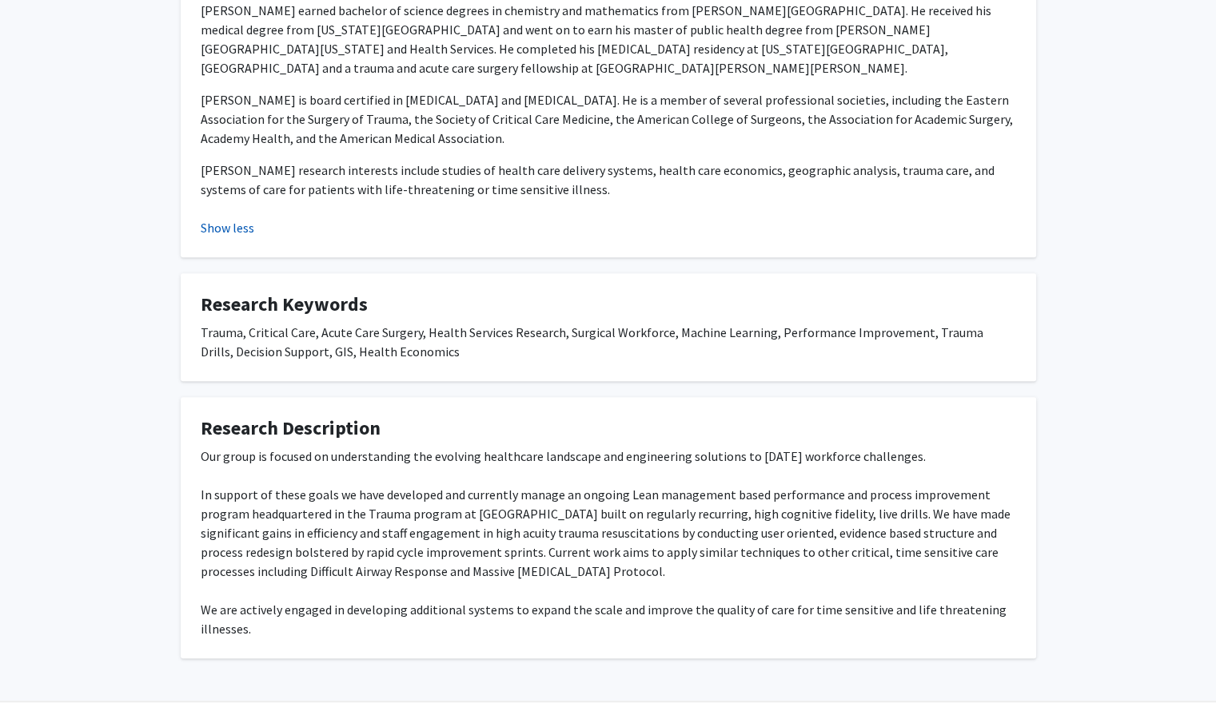
scroll to position [664, 0]
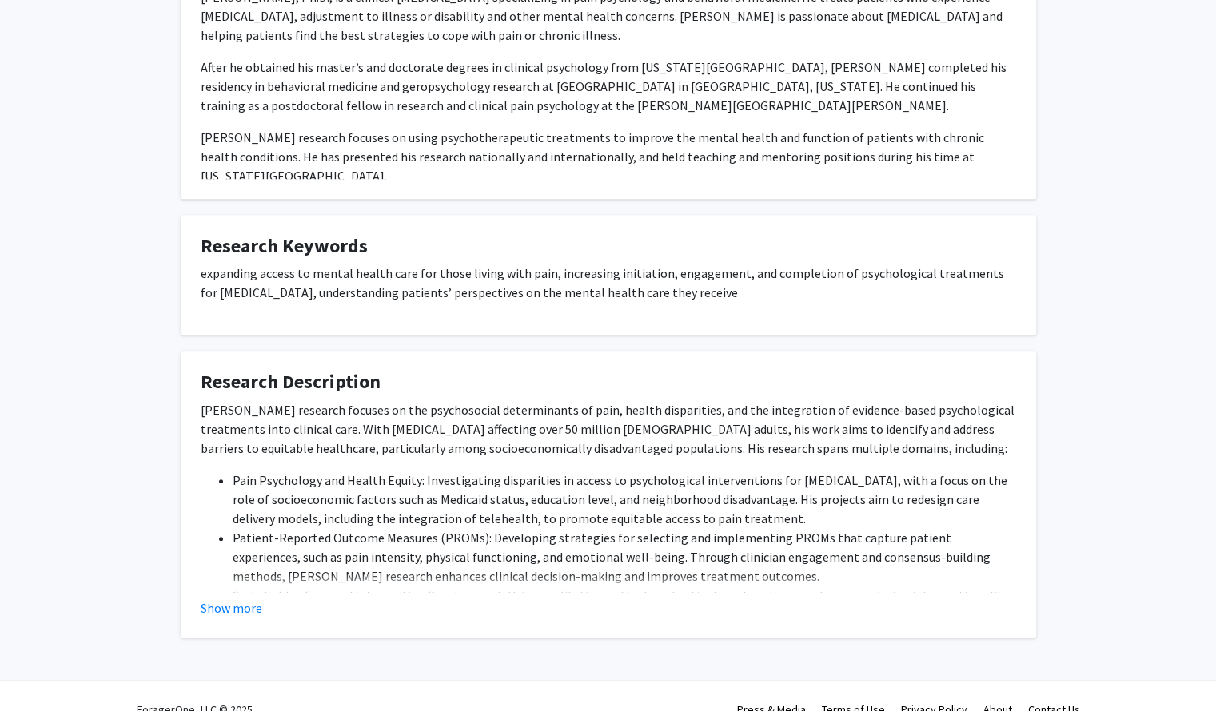
scroll to position [711, 0]
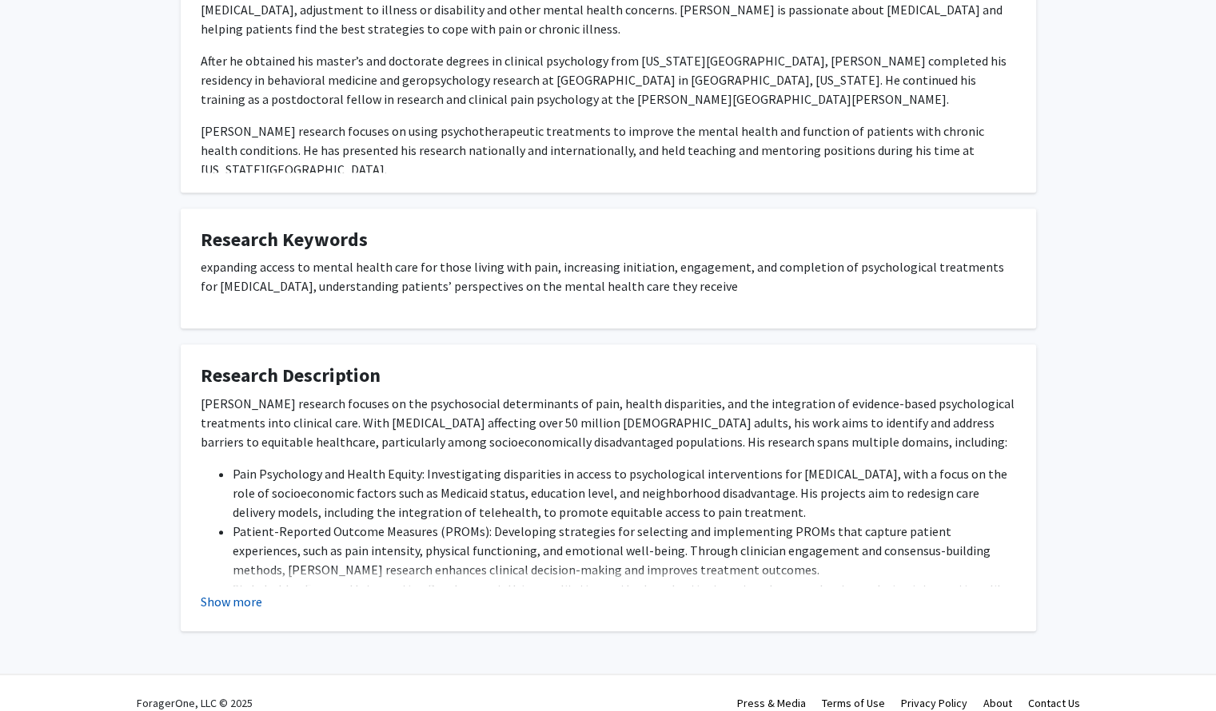
click at [213, 592] on button "Show more" at bounding box center [232, 601] width 62 height 19
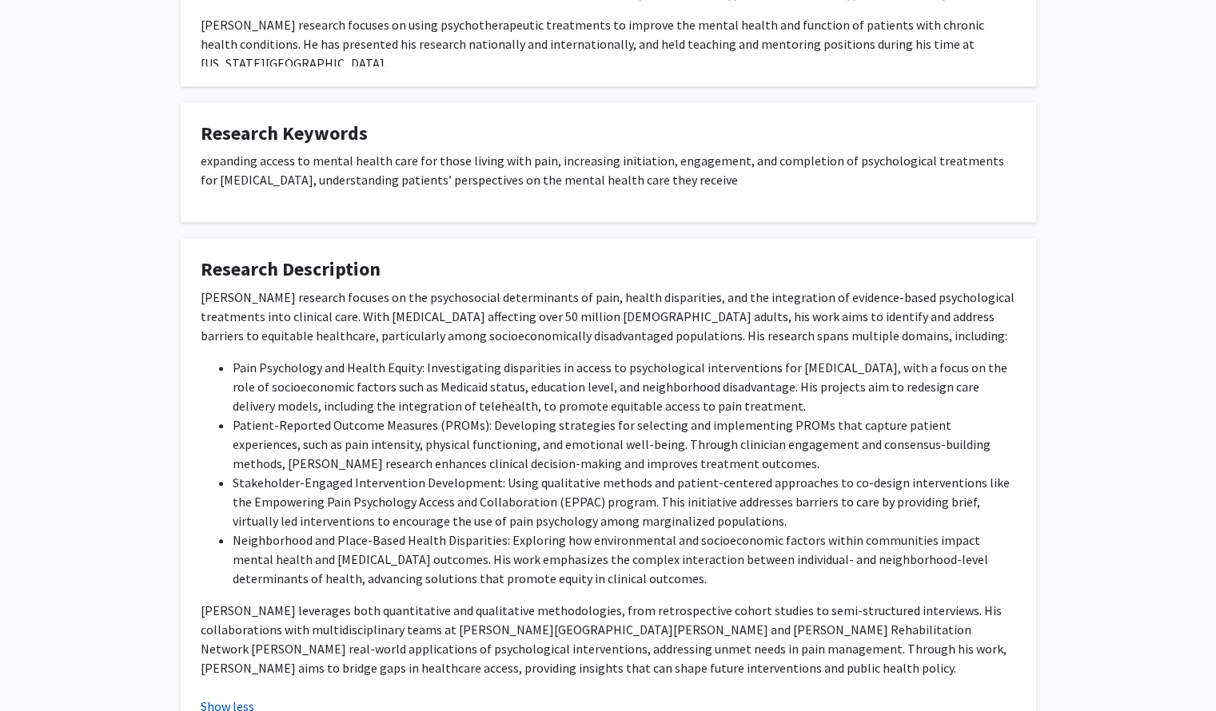
scroll to position [826, 0]
